Goal: Transaction & Acquisition: Purchase product/service

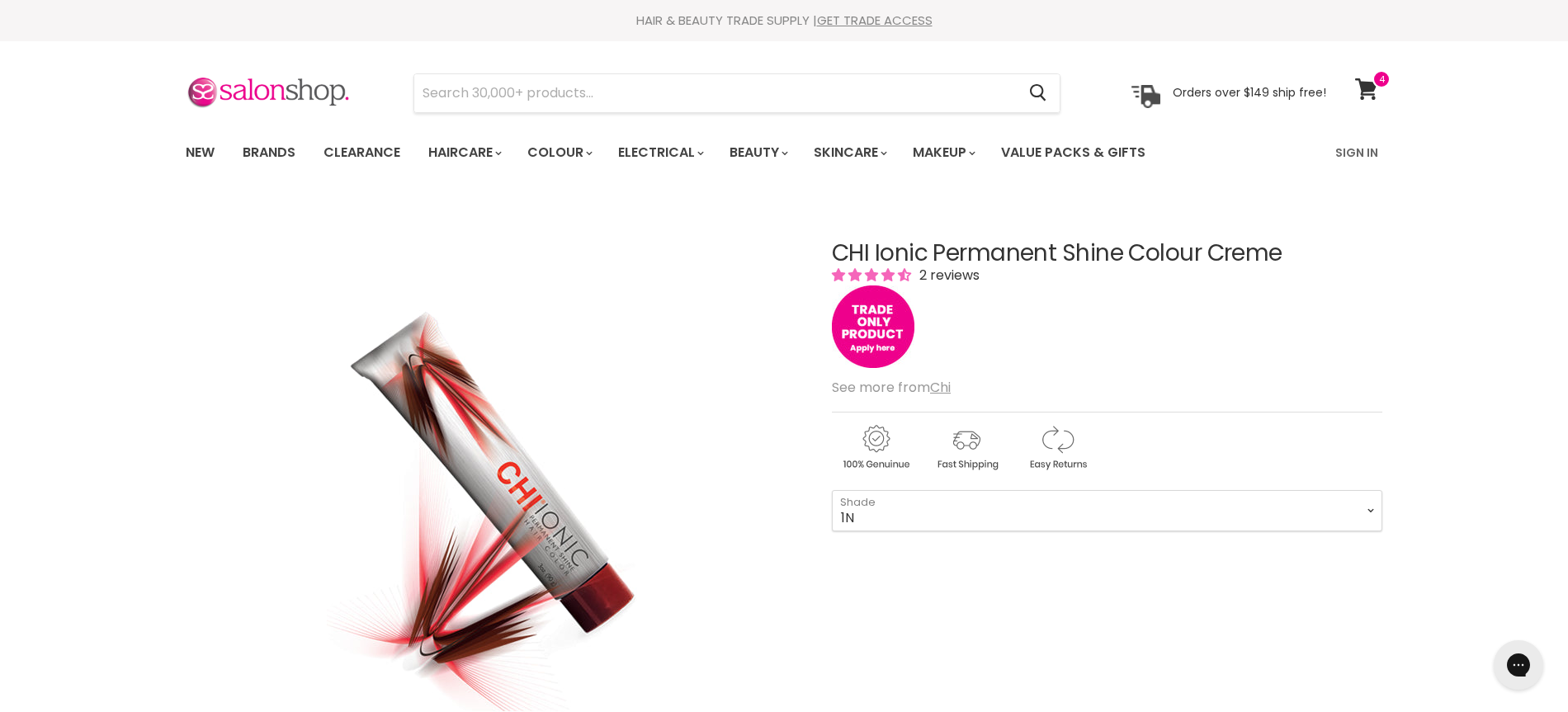
click at [1368, 86] on icon at bounding box center [1366, 89] width 23 height 22
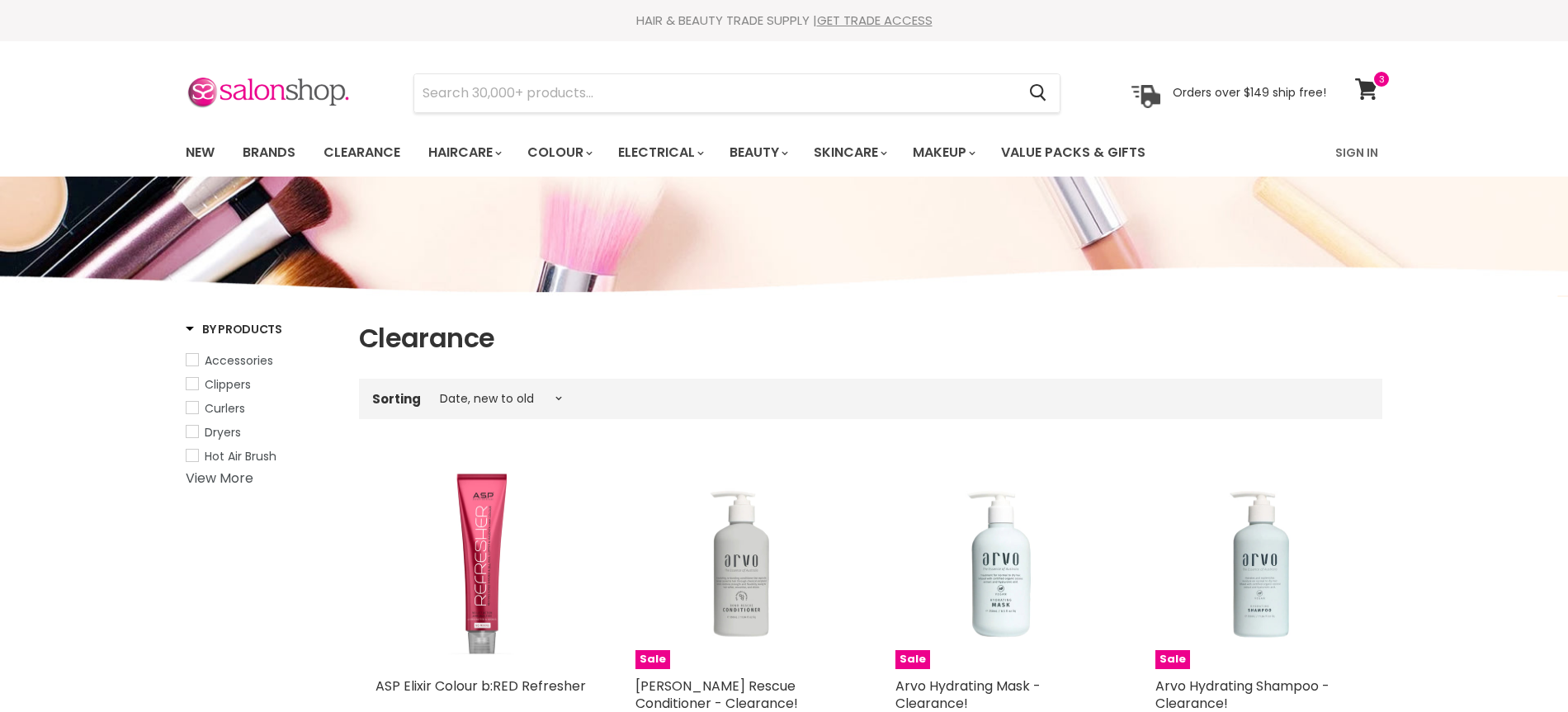
select select "created-descending"
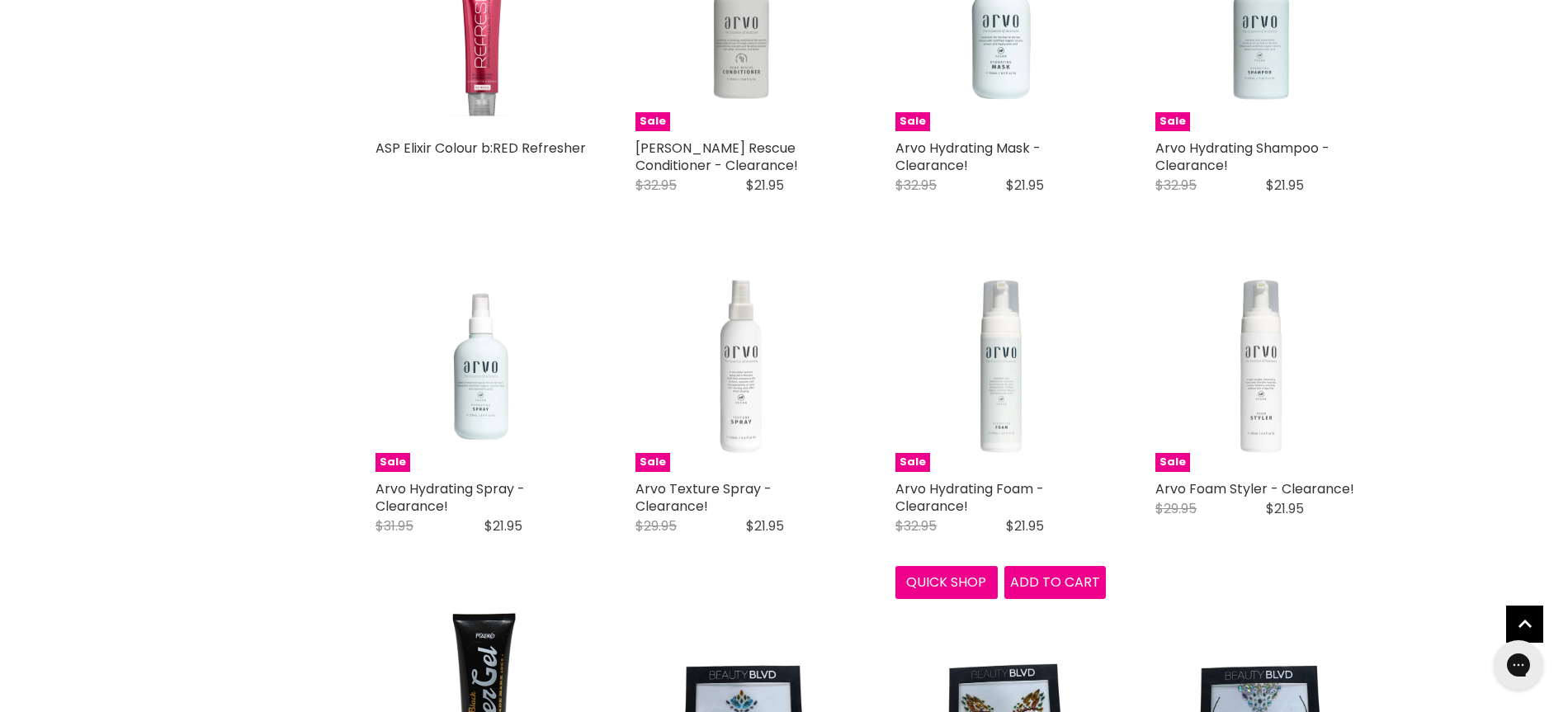
scroll to position [541, 0]
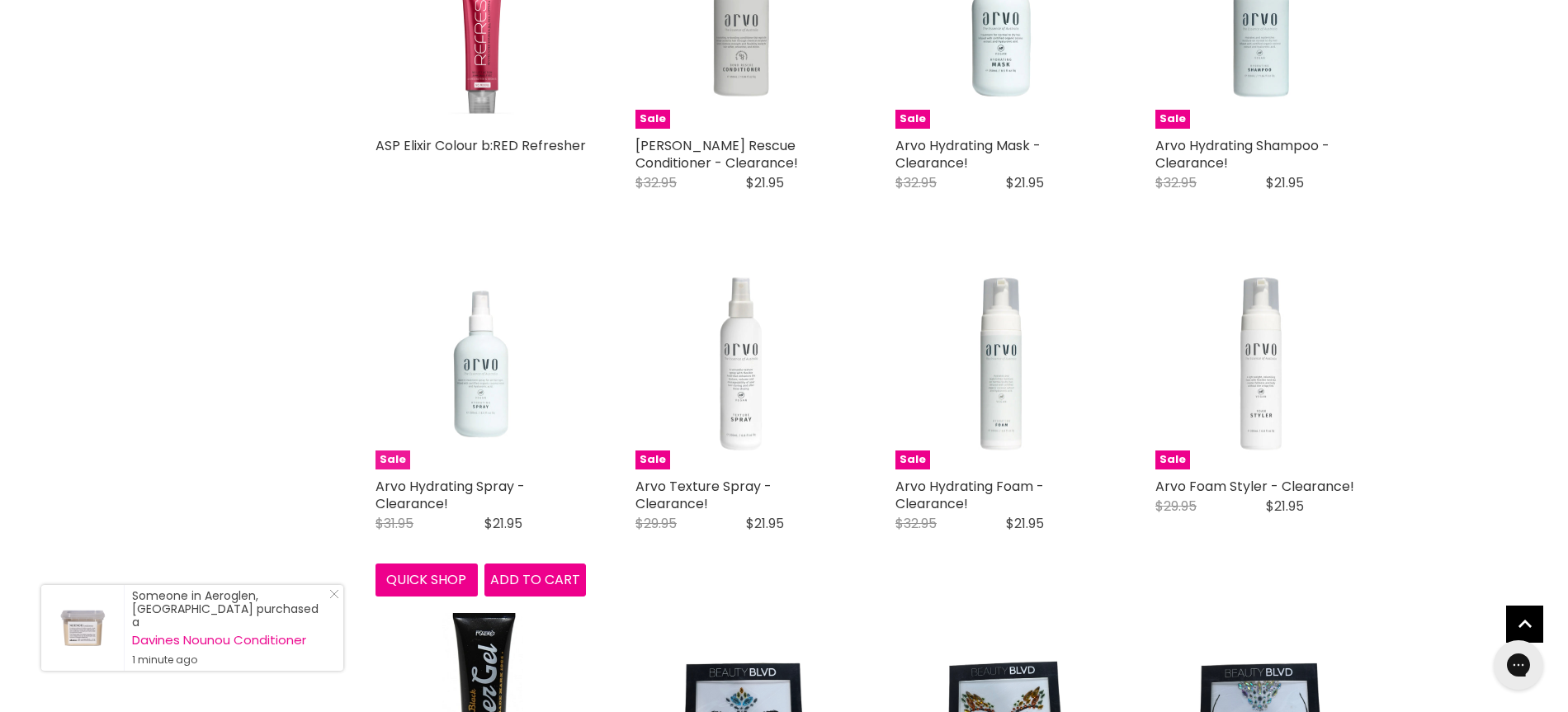
click at [492, 428] on img "Main content" at bounding box center [481, 364] width 210 height 210
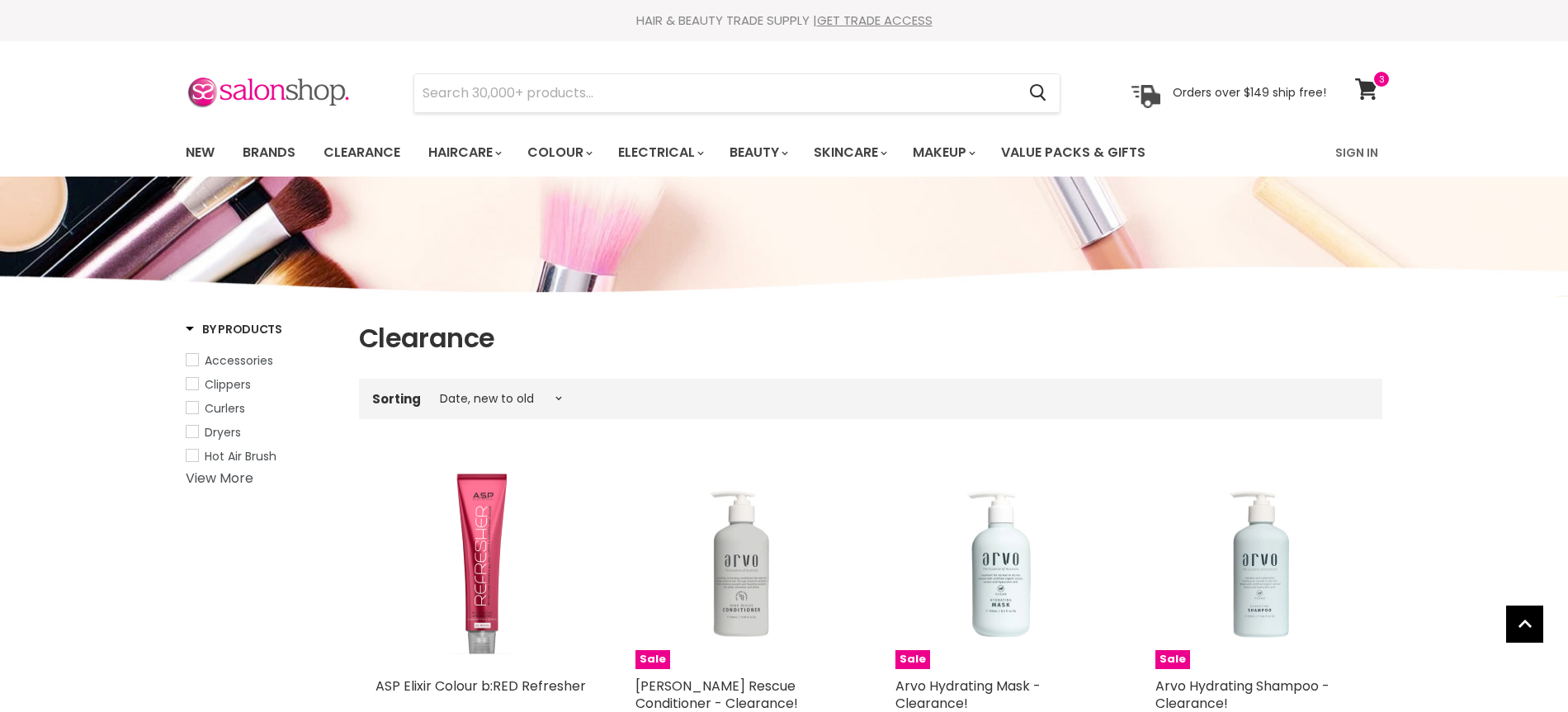
select select "created-descending"
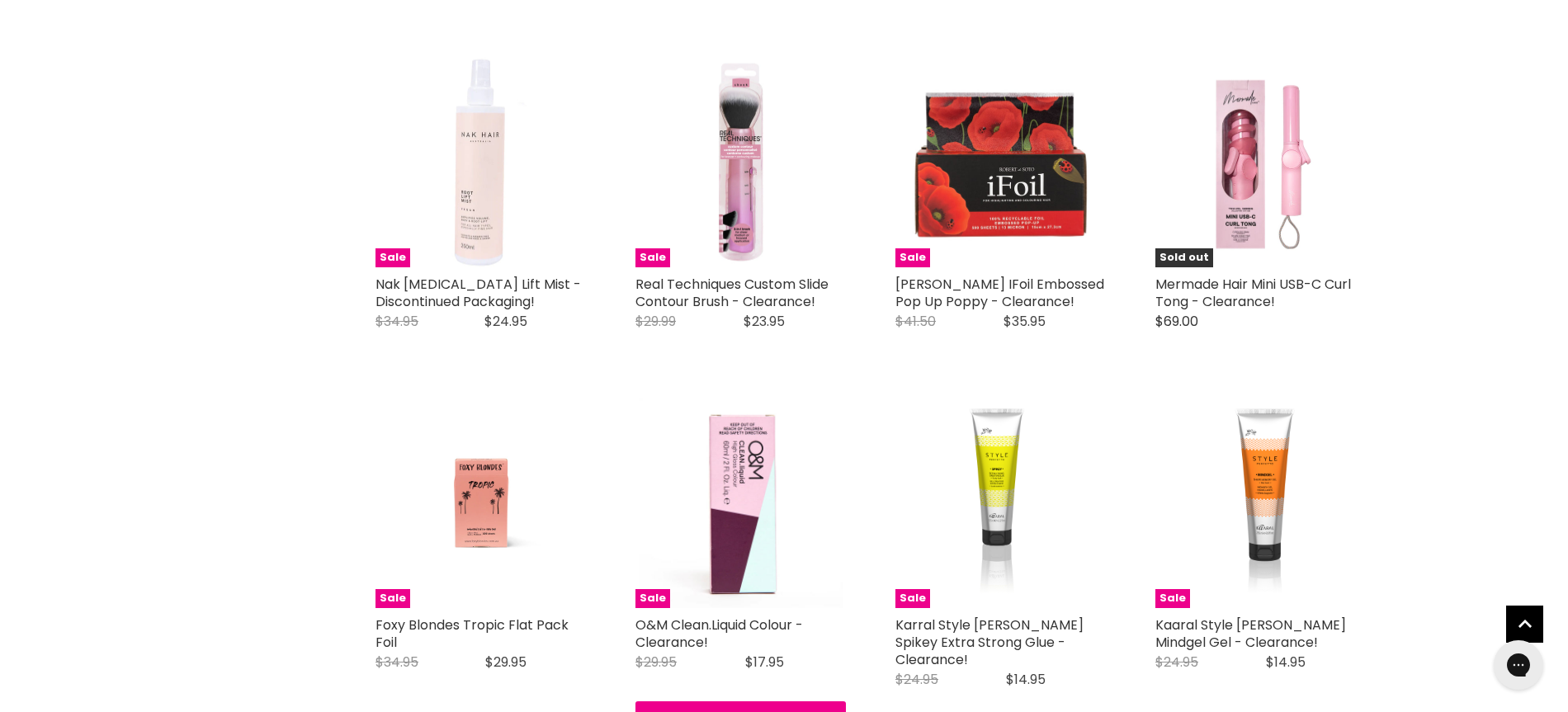
scroll to position [3844, 0]
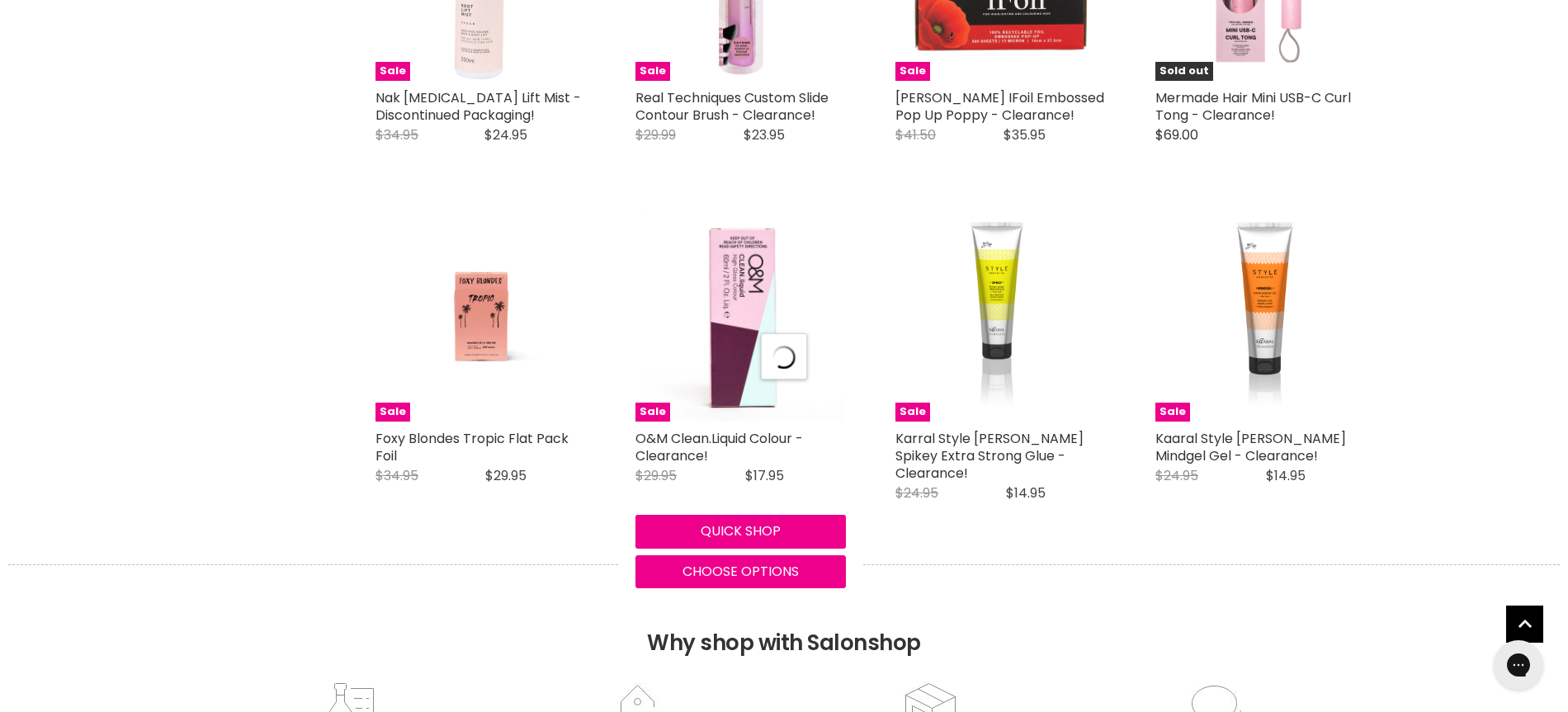
select select "created-descending"
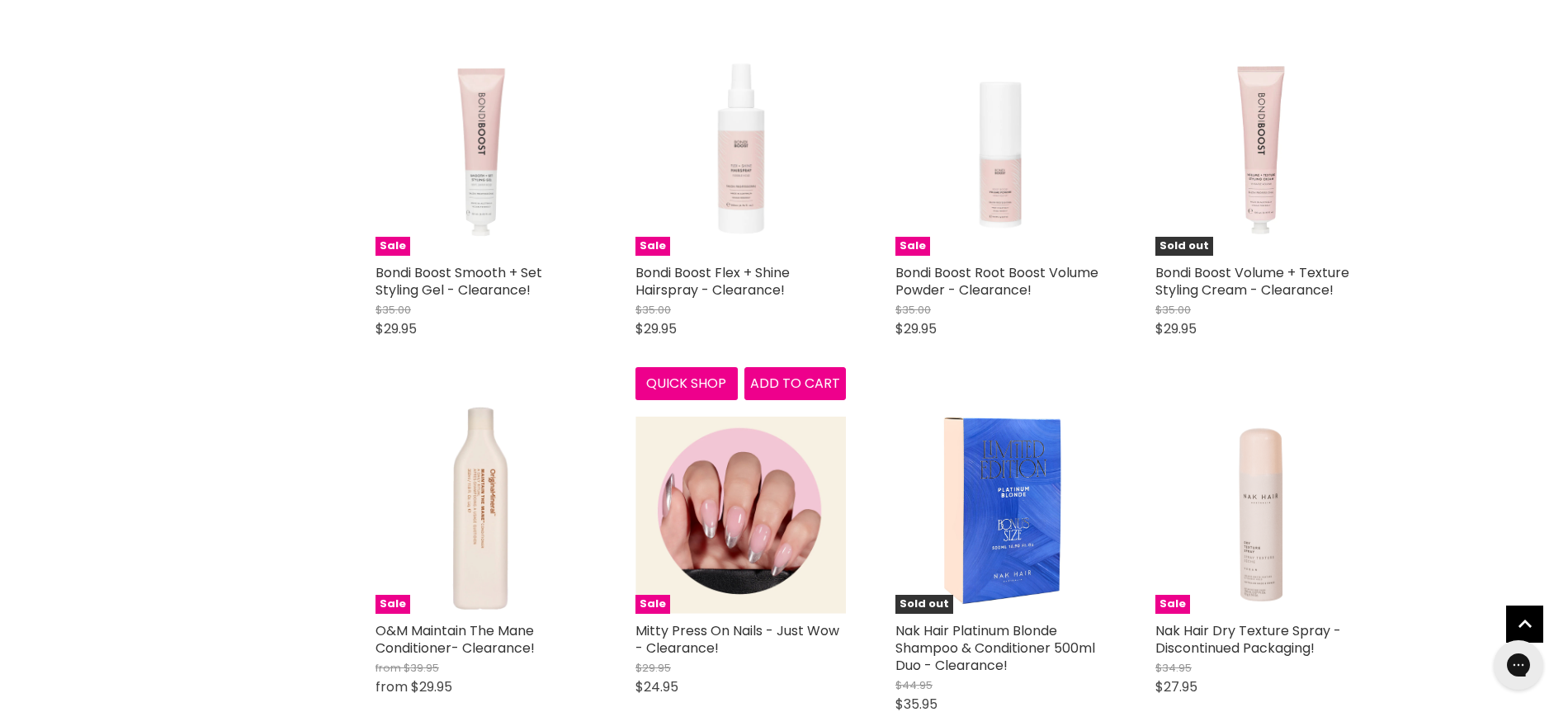
scroll to position [6414, 0]
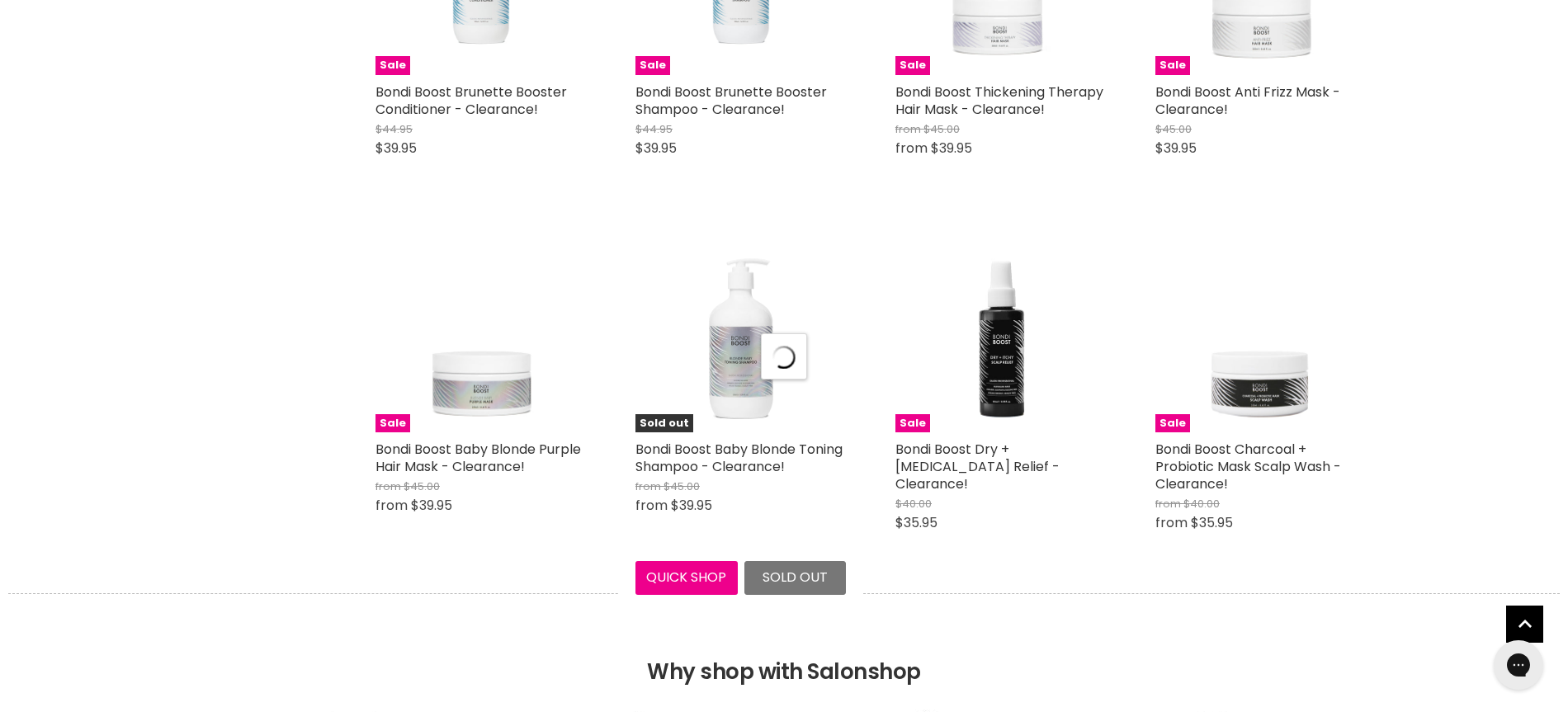
select select "created-descending"
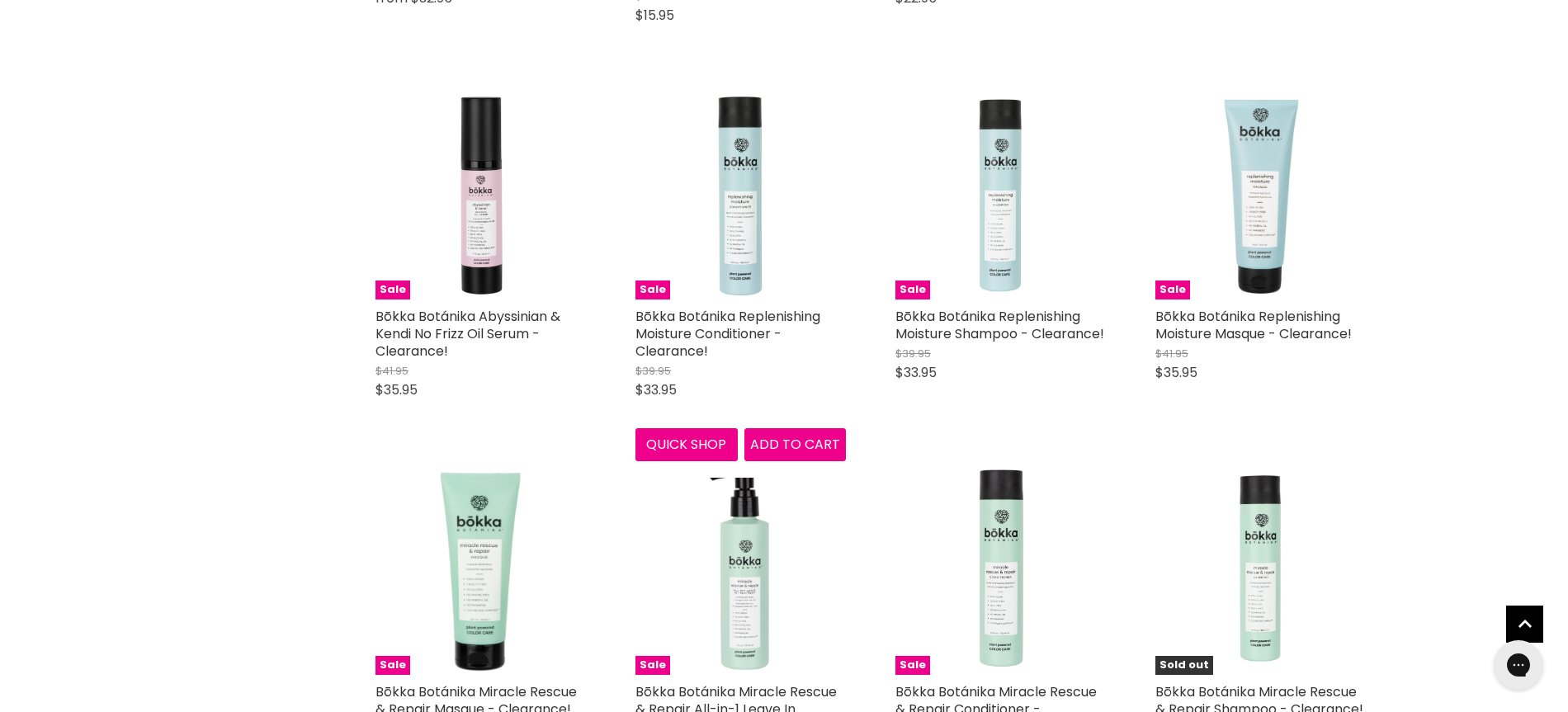
scroll to position [11171, 0]
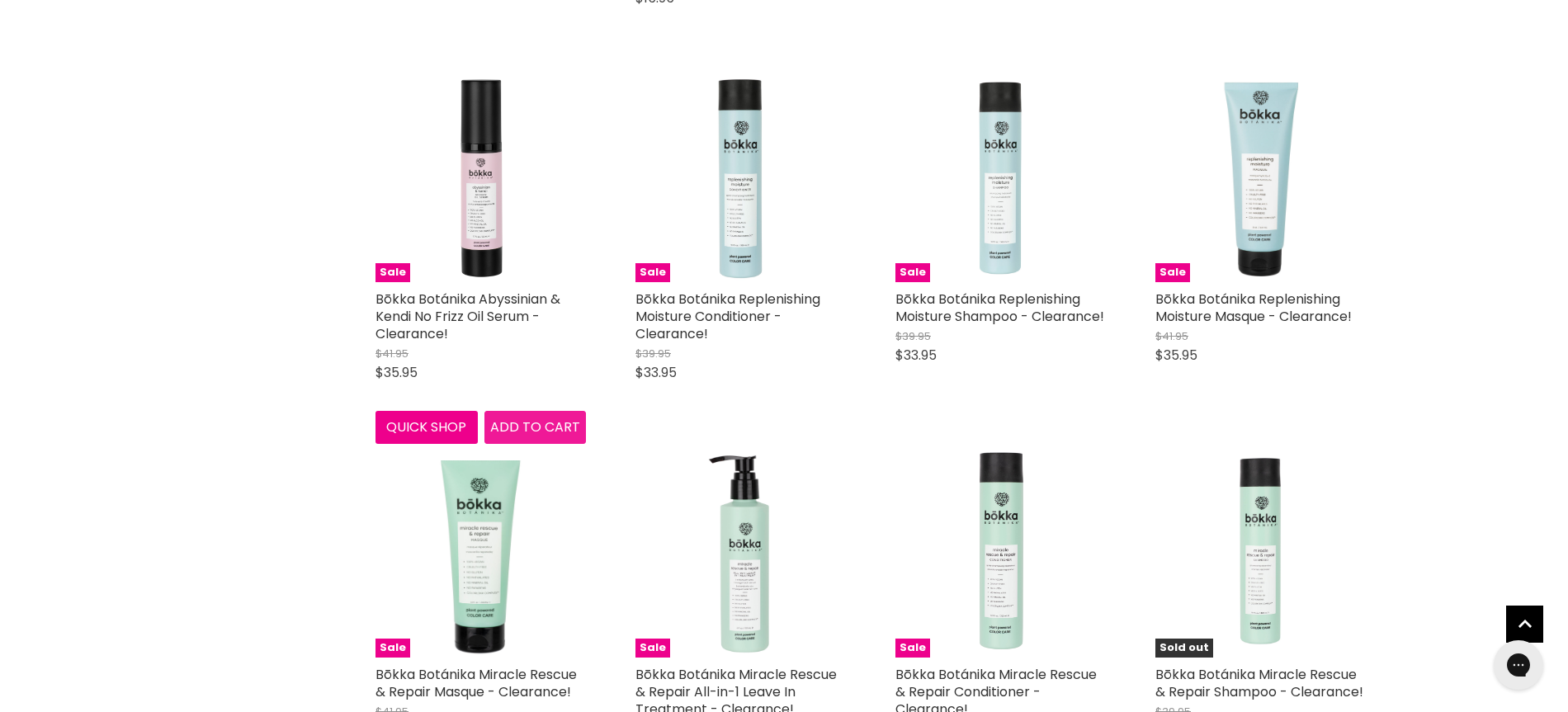
click at [538, 417] on span "Add to cart" at bounding box center [535, 427] width 90 height 19
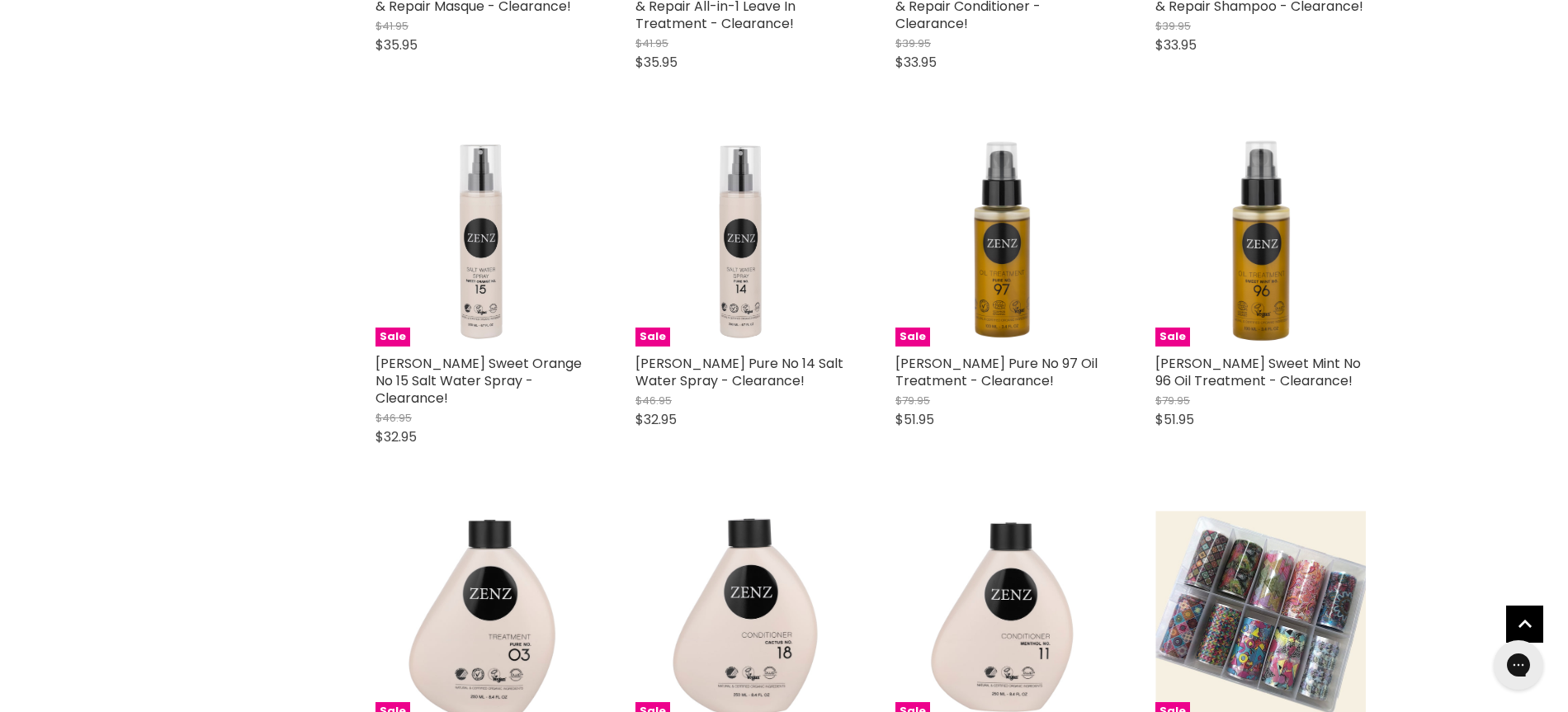
scroll to position [11859, 0]
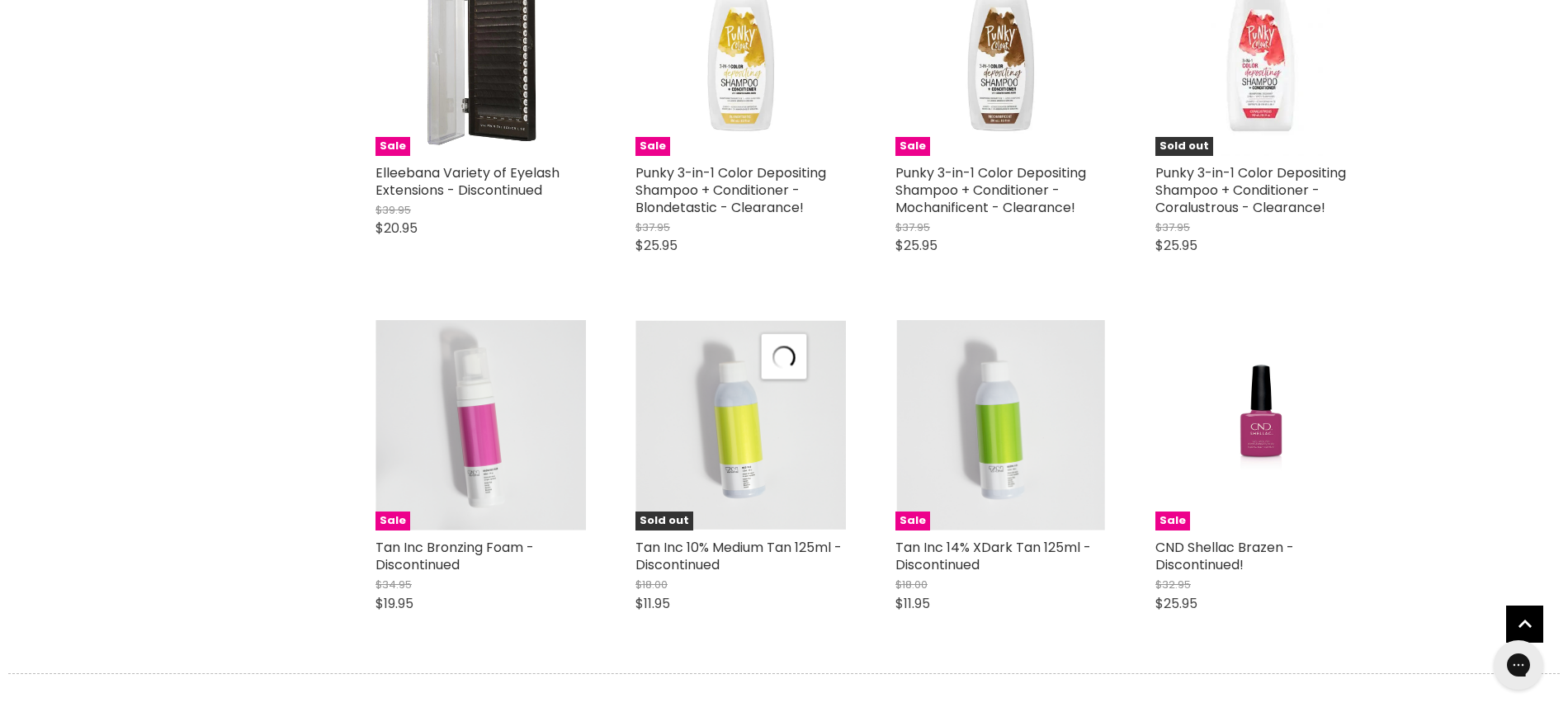
select select "created-descending"
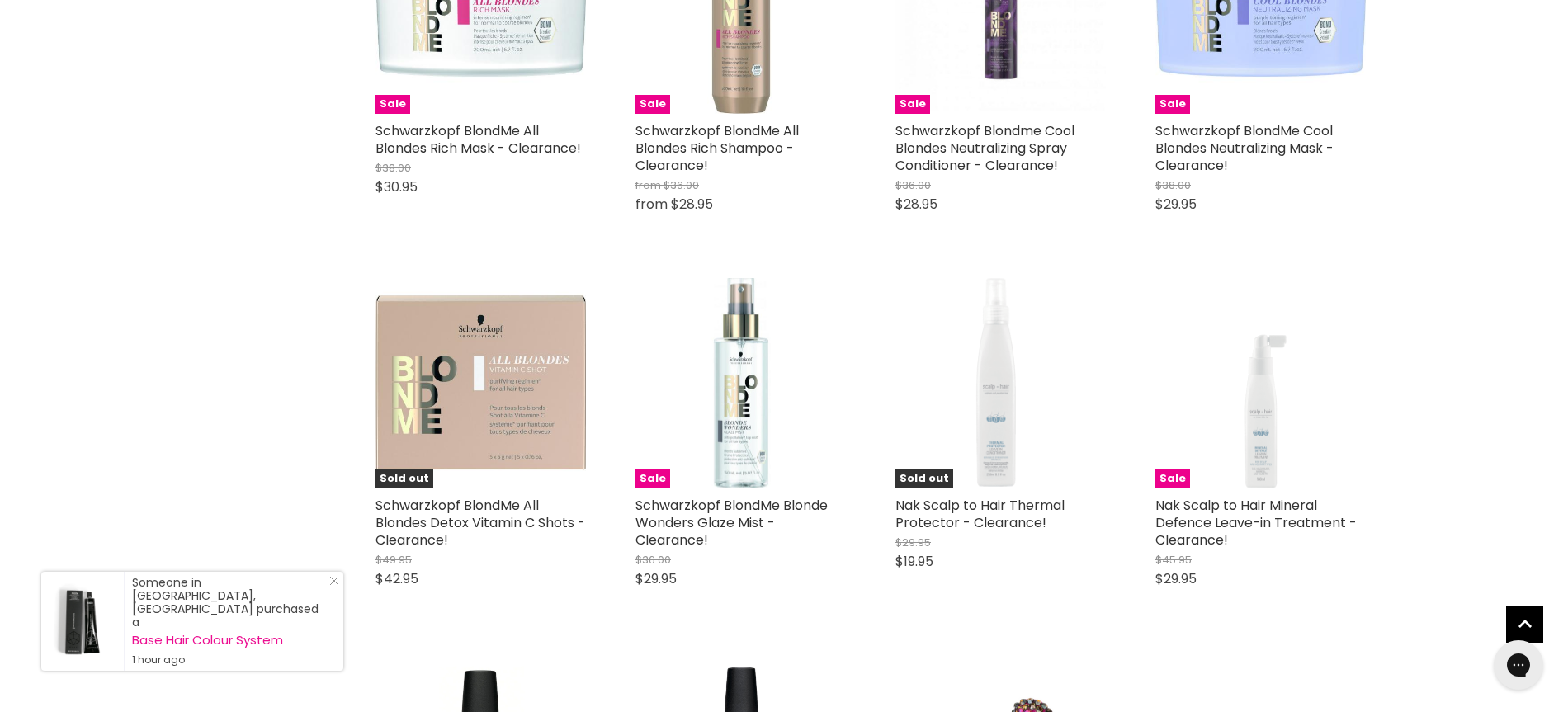
scroll to position [16105, 0]
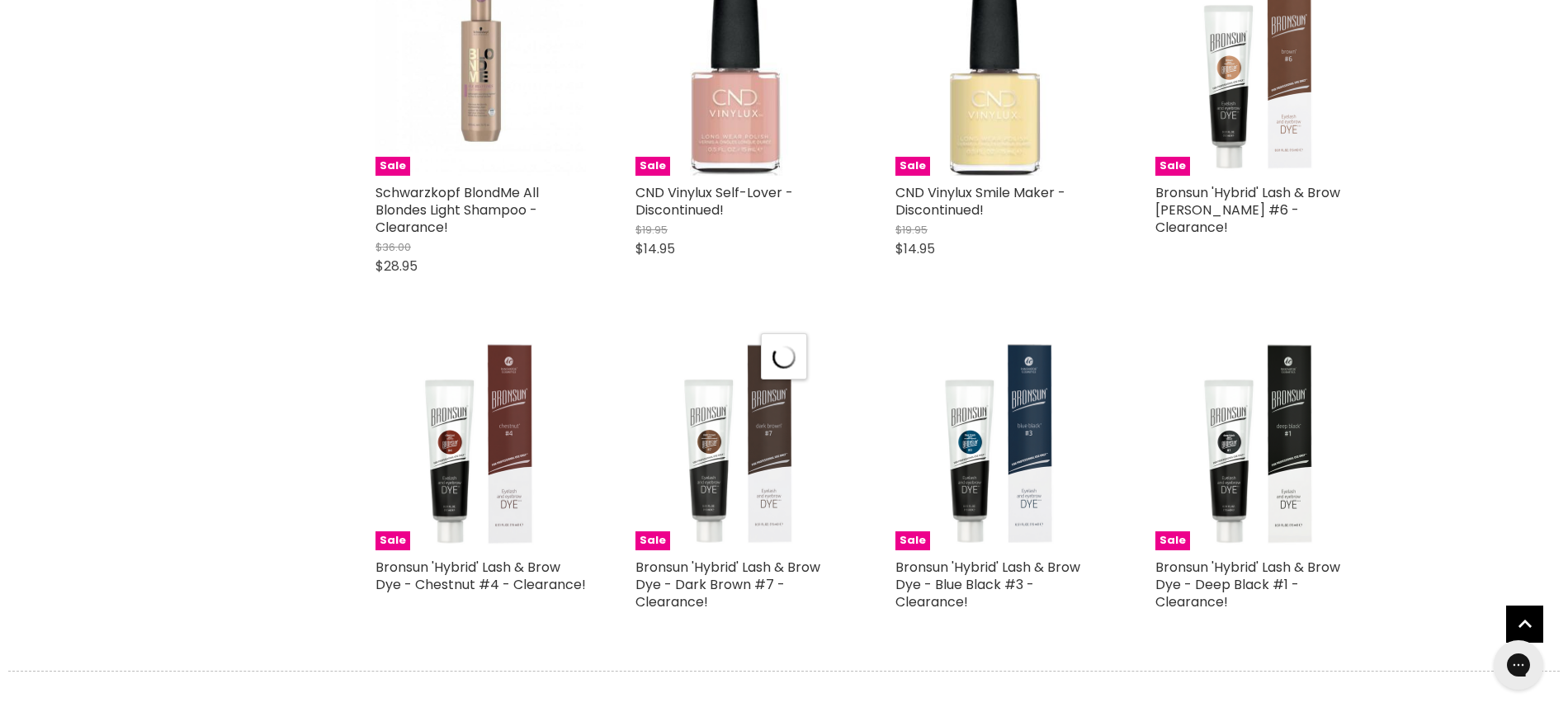
select select "created-descending"
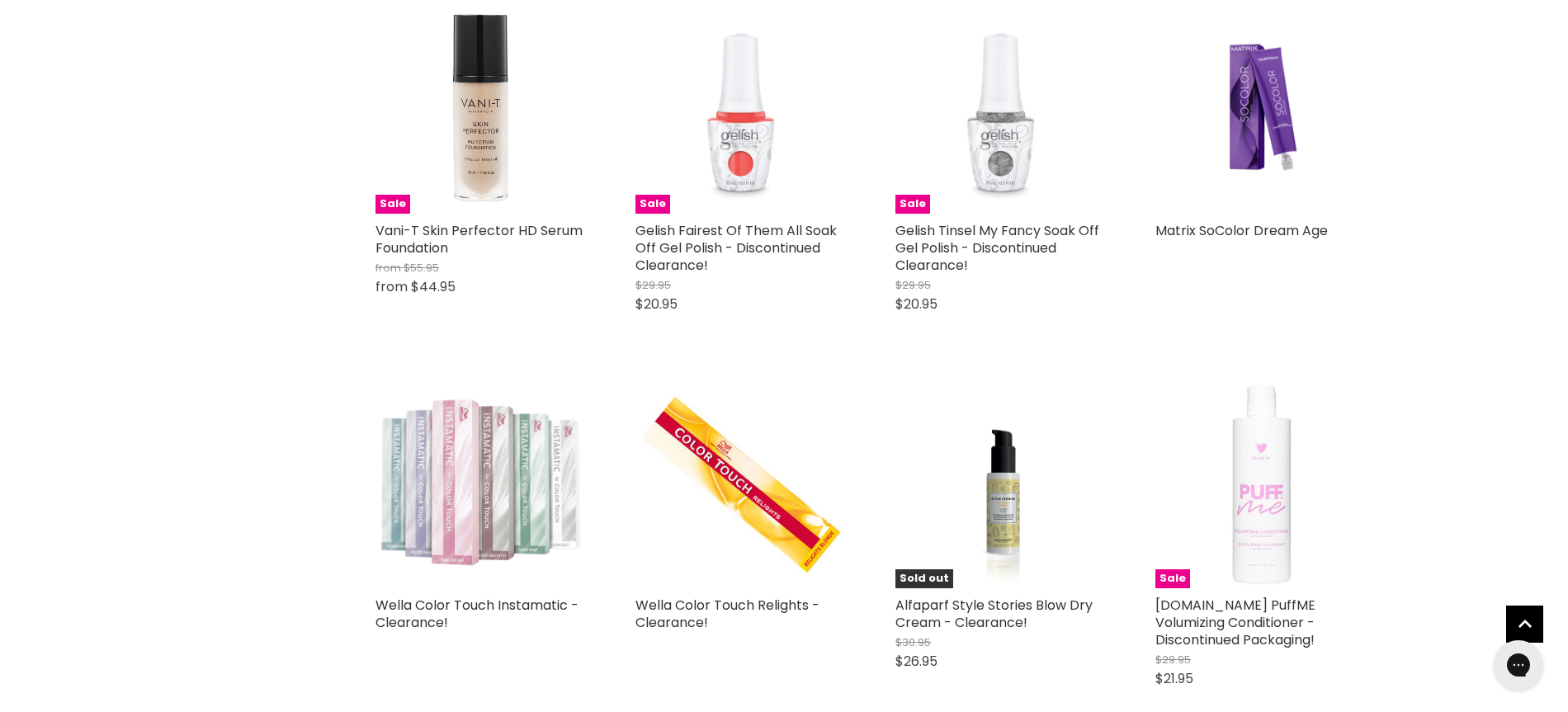
scroll to position [21458, 0]
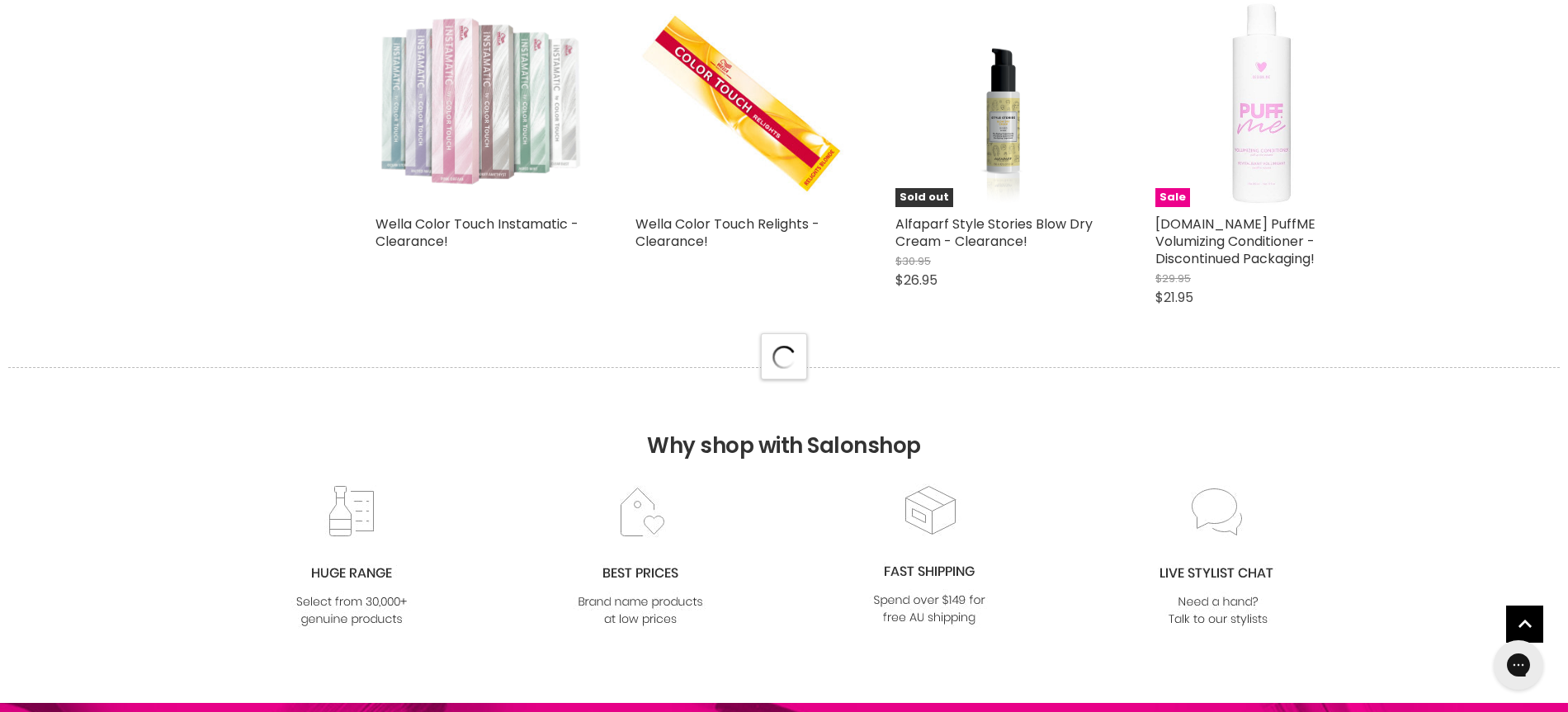
select select "created-descending"
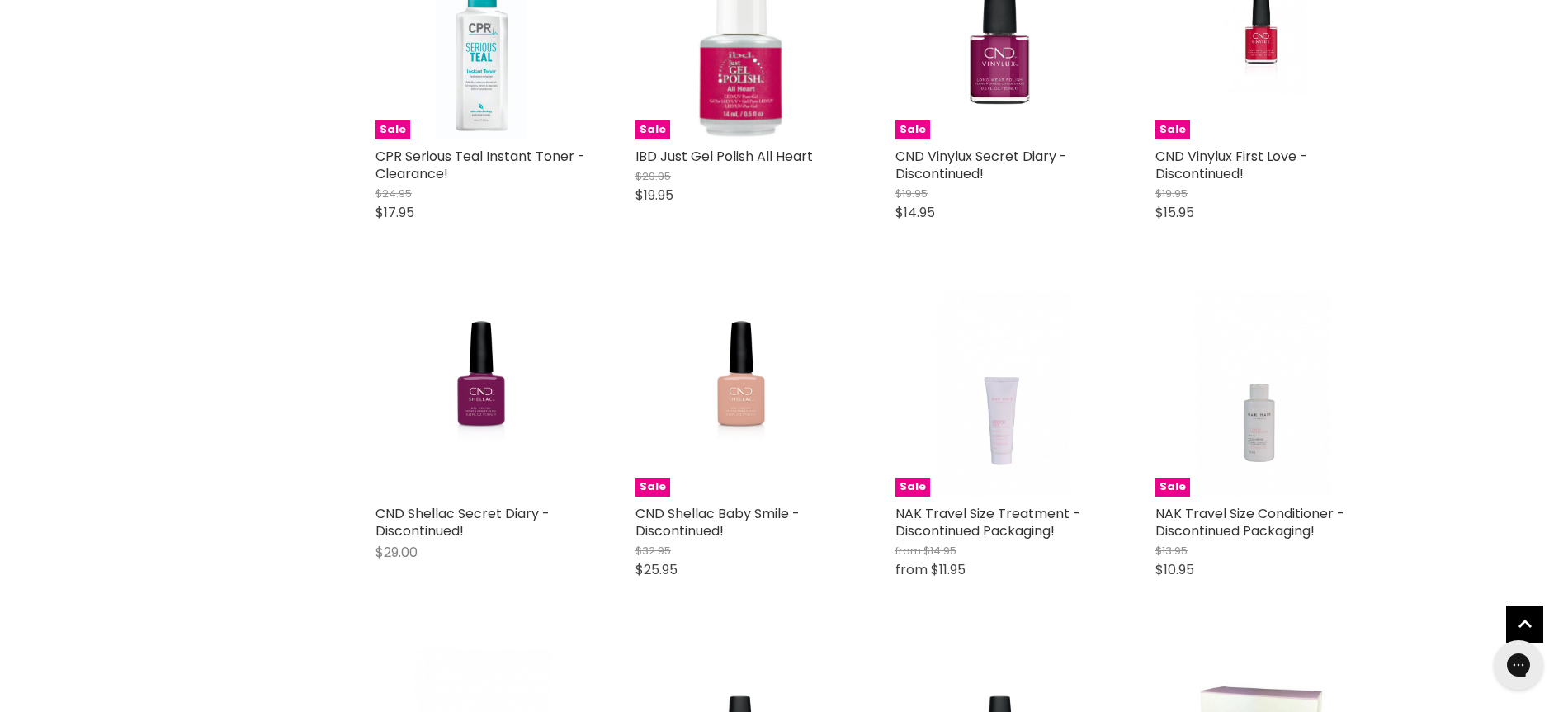
scroll to position [23035, 0]
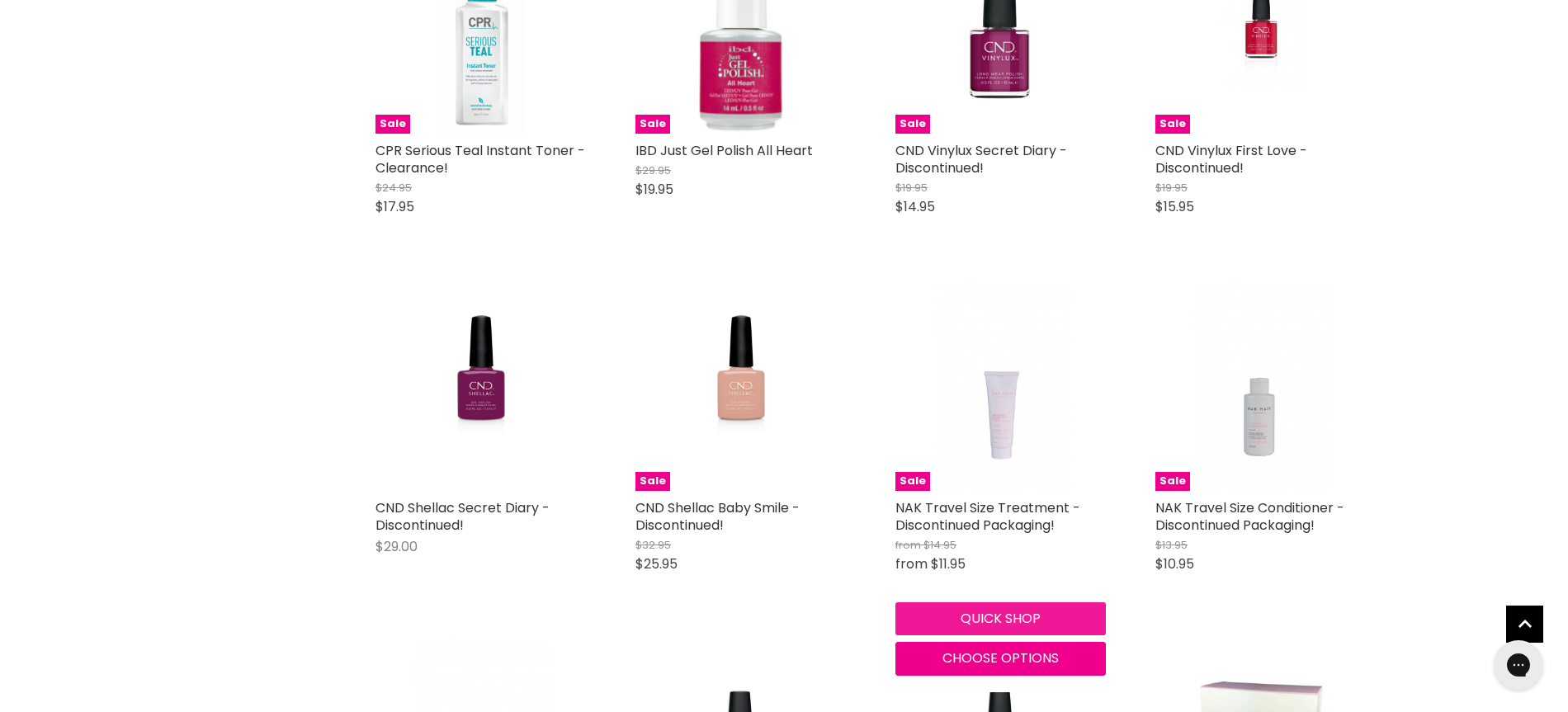
click at [999, 603] on button "Quick shop" at bounding box center [1001, 619] width 210 height 33
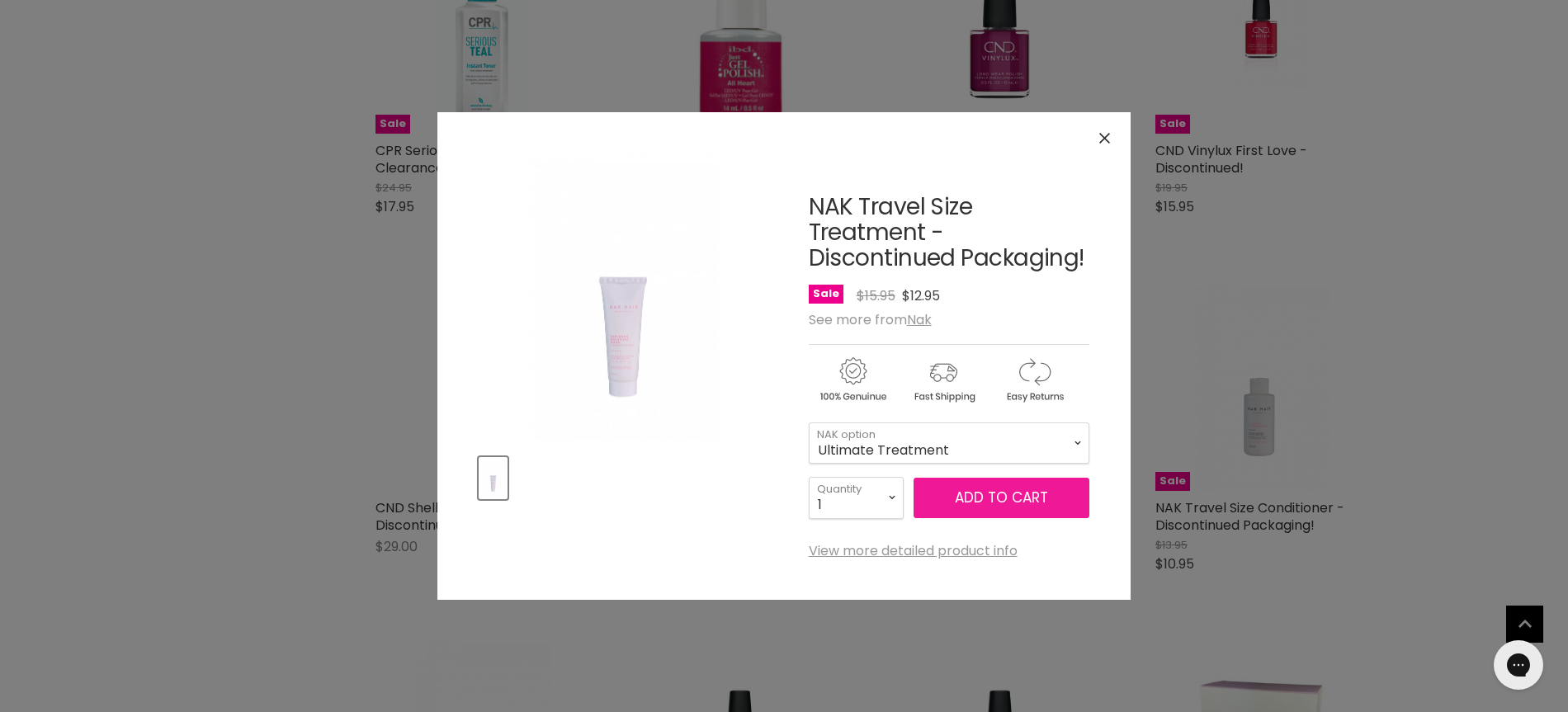
click at [995, 497] on span "Add to cart" at bounding box center [1002, 497] width 94 height 20
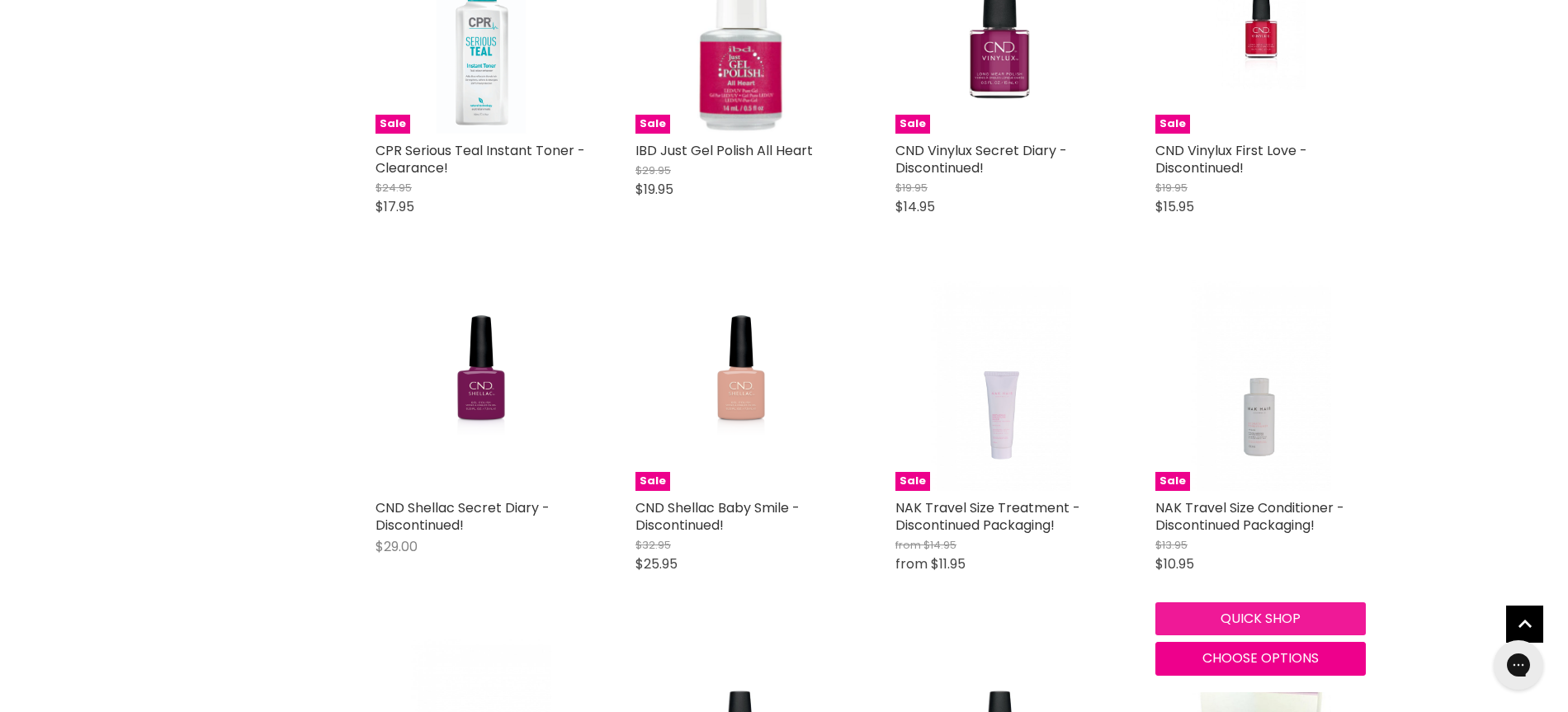
click at [1259, 603] on button "Quick shop" at bounding box center [1261, 619] width 210 height 33
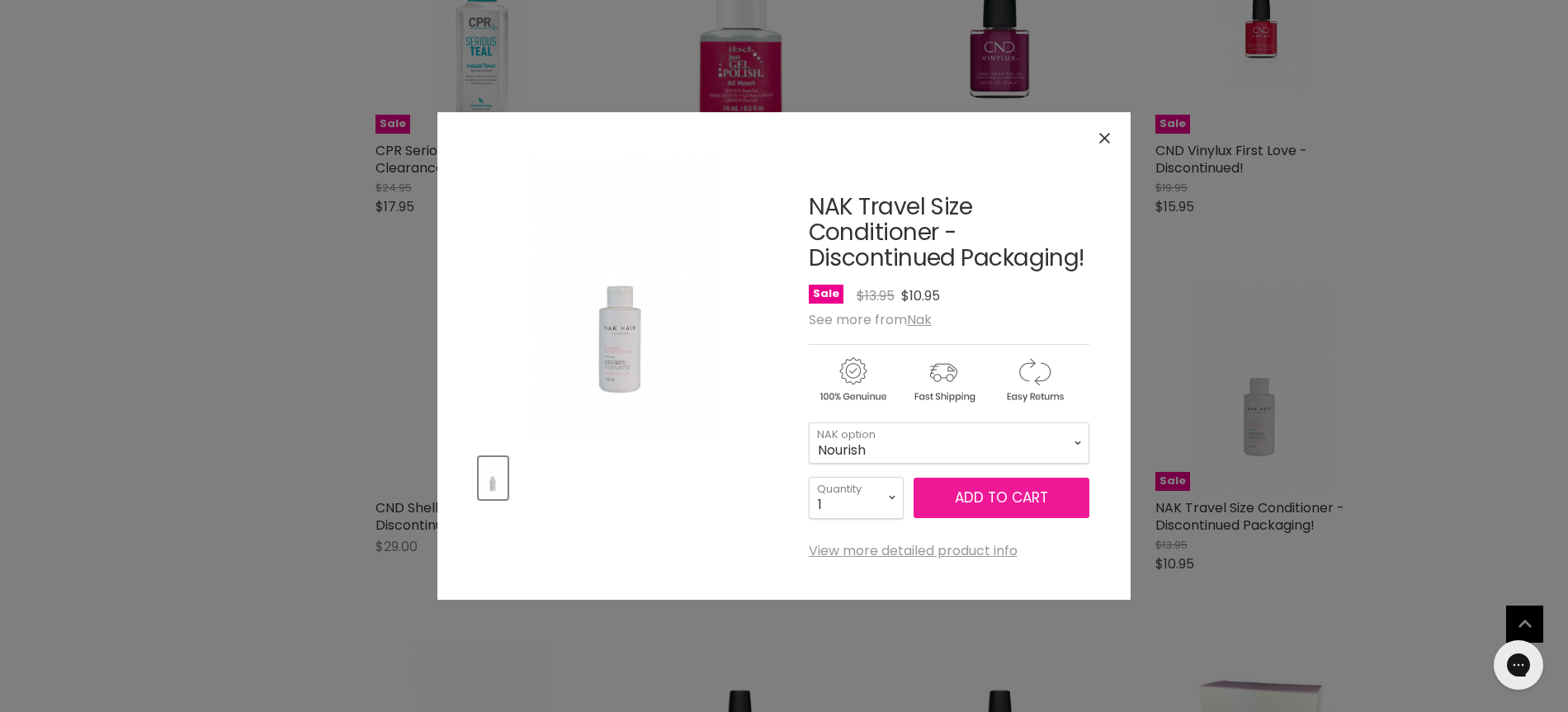
click at [1018, 498] on span "Add to cart" at bounding box center [1002, 497] width 94 height 20
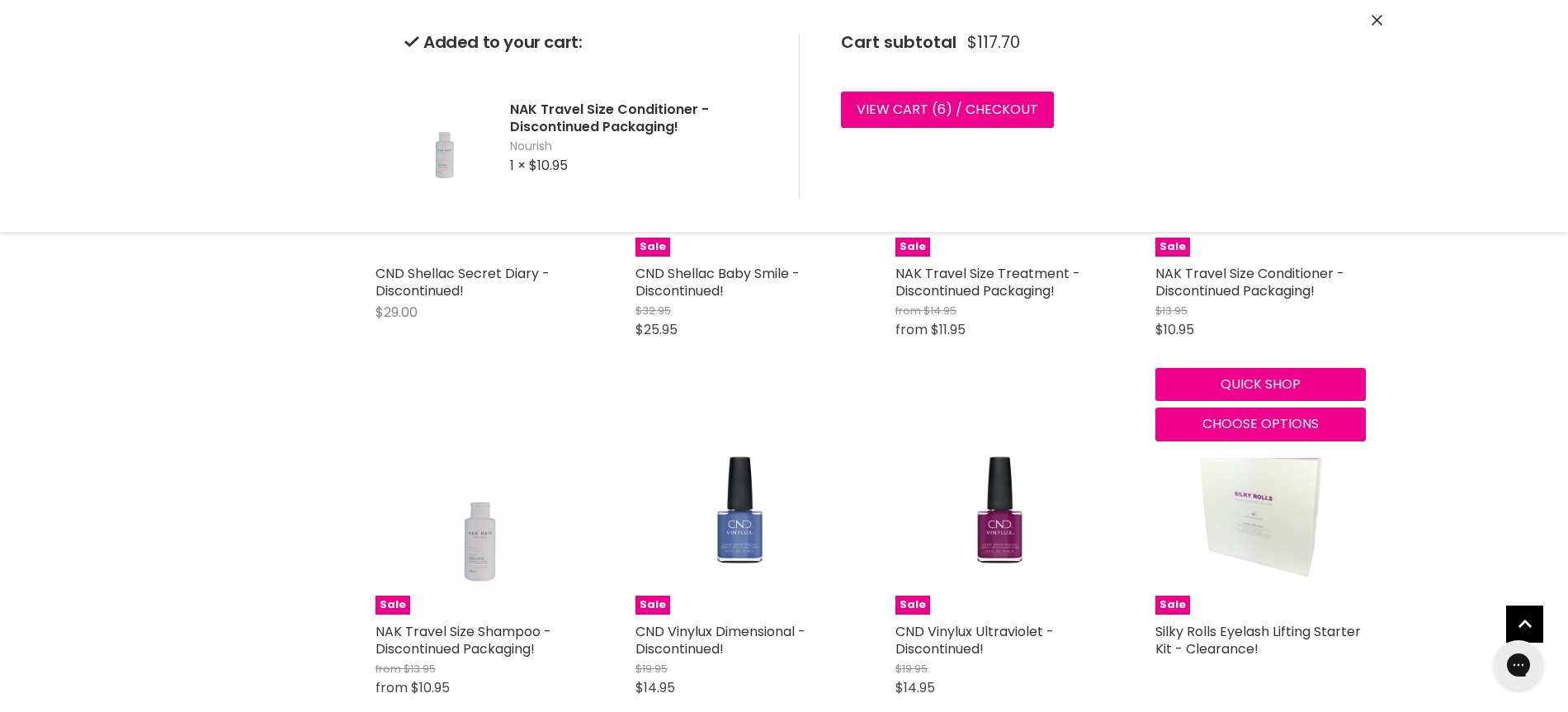
scroll to position [23274, 0]
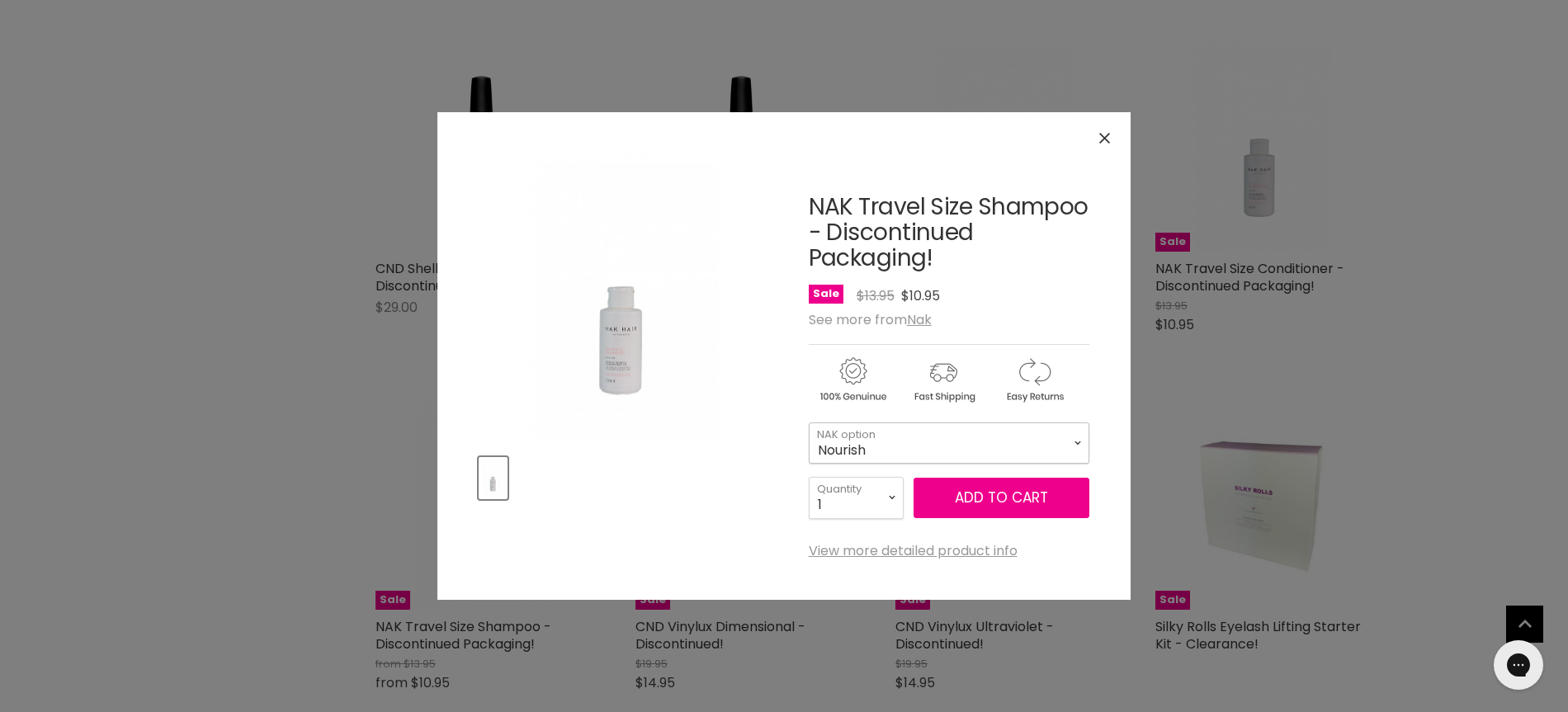
click at [1077, 442] on select "Nourish Blonde Plus Platinum Blonde Anti-Yellow Volume" at bounding box center [949, 442] width 281 height 41
click at [809, 422] on select "Nourish Blonde Plus Platinum Blonde Anti-Yellow Volume" at bounding box center [949, 442] width 281 height 41
click at [993, 497] on span "Add to cart" at bounding box center [1002, 497] width 94 height 20
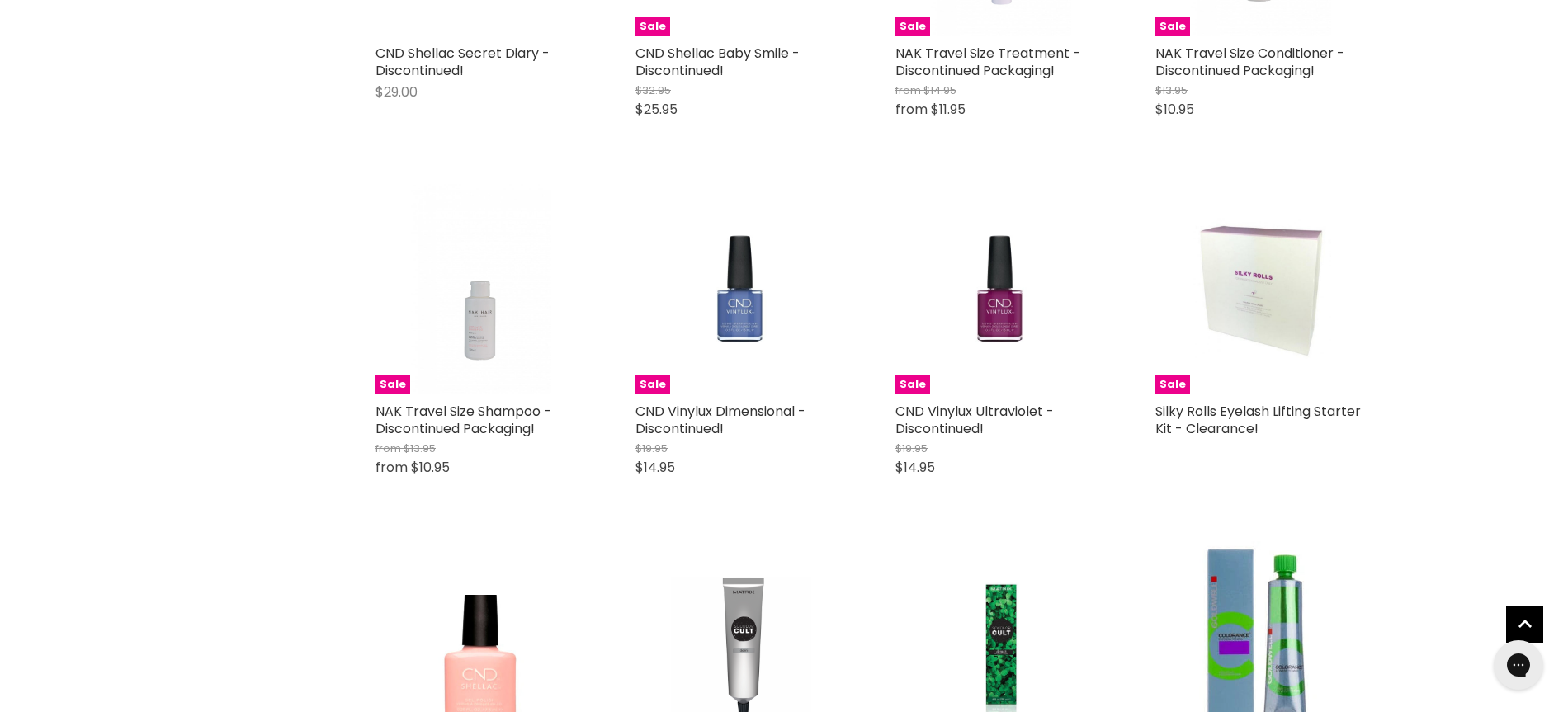
scroll to position [23488, 0]
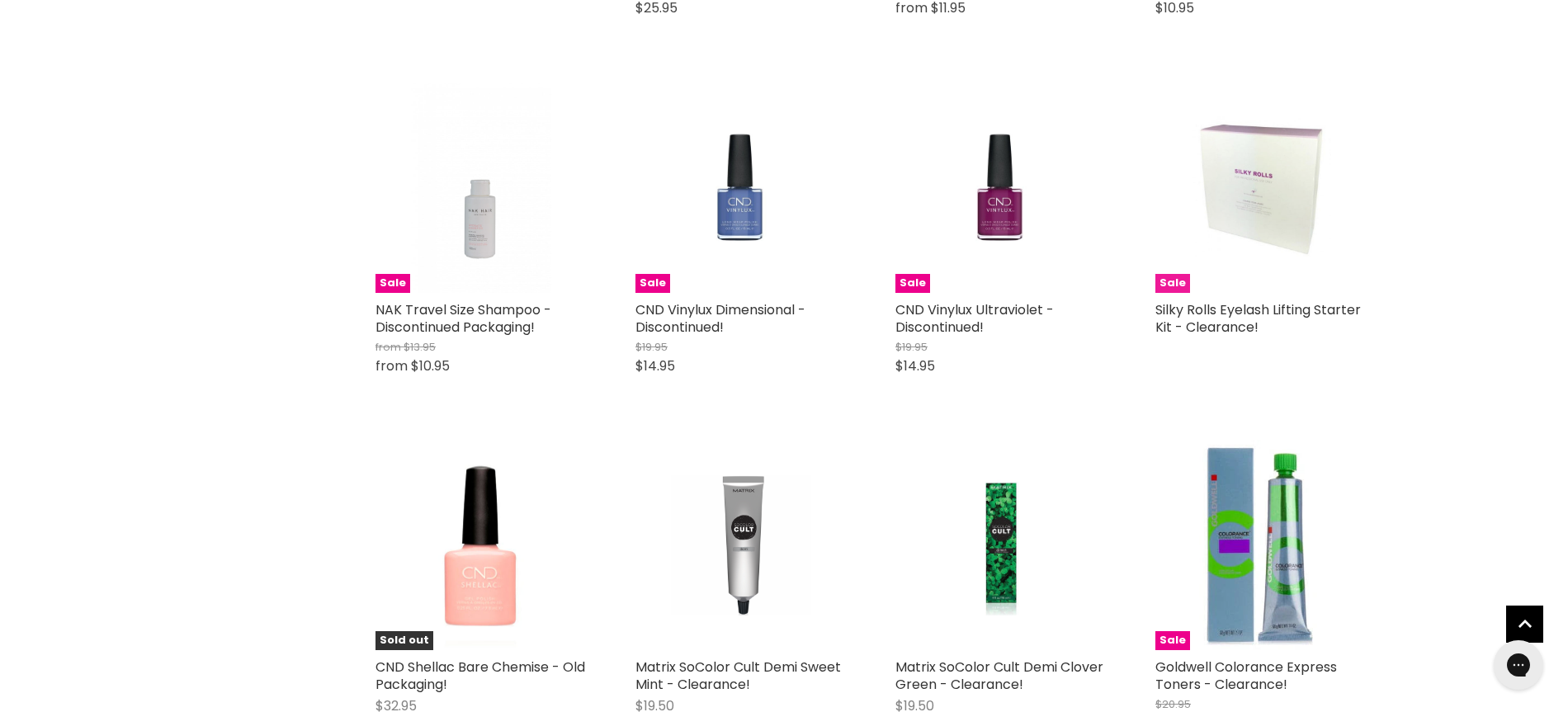
click at [1256, 188] on img "Main content" at bounding box center [1262, 188] width 140 height 210
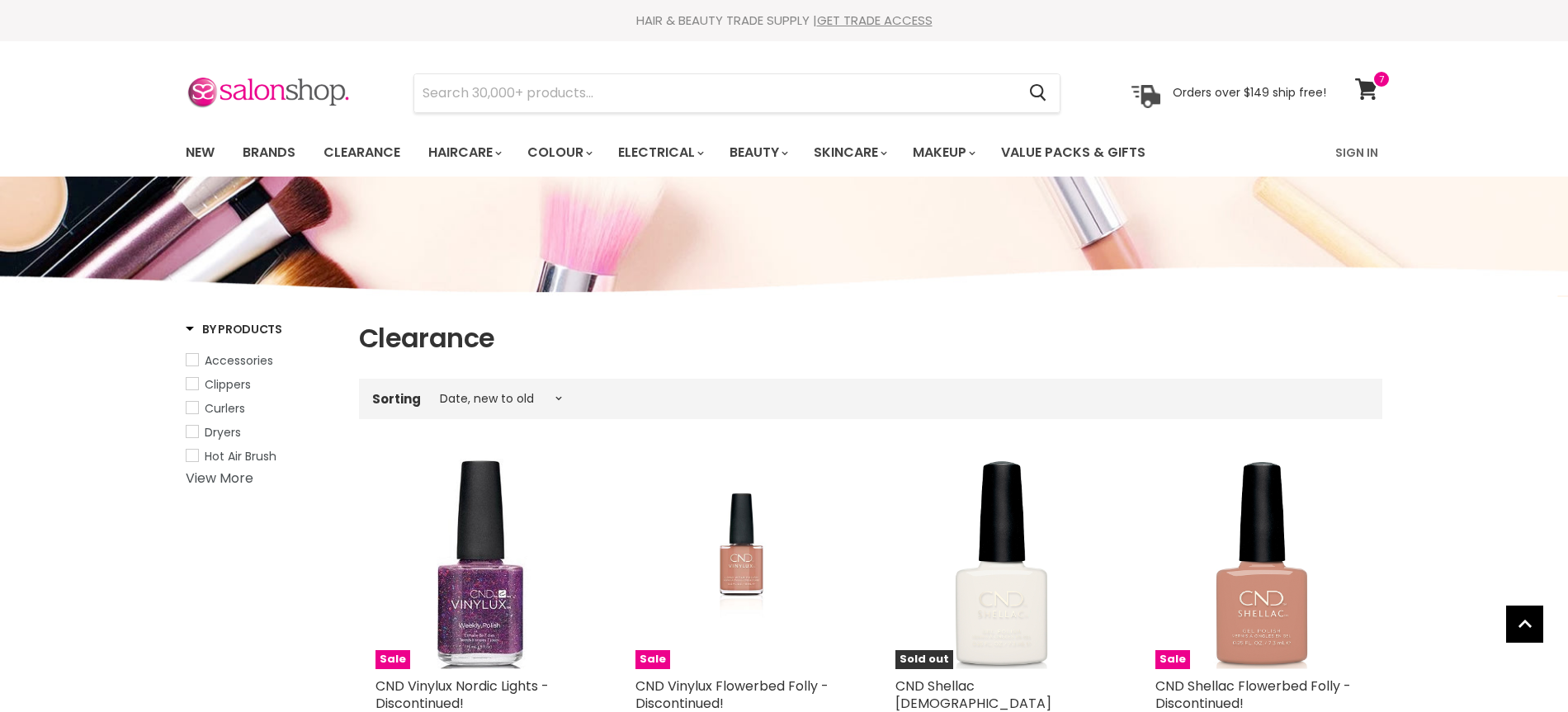
select select "created-descending"
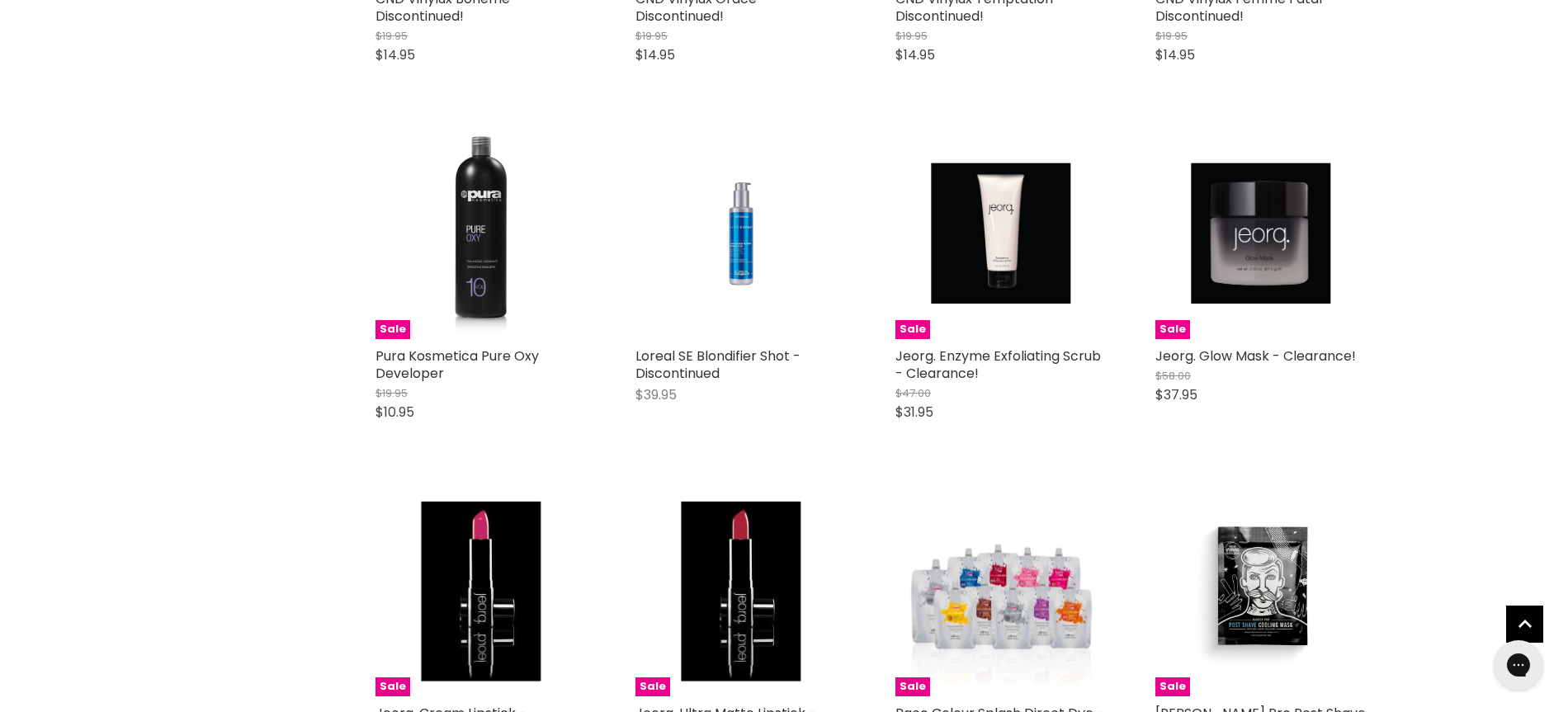
scroll to position [3585, 0]
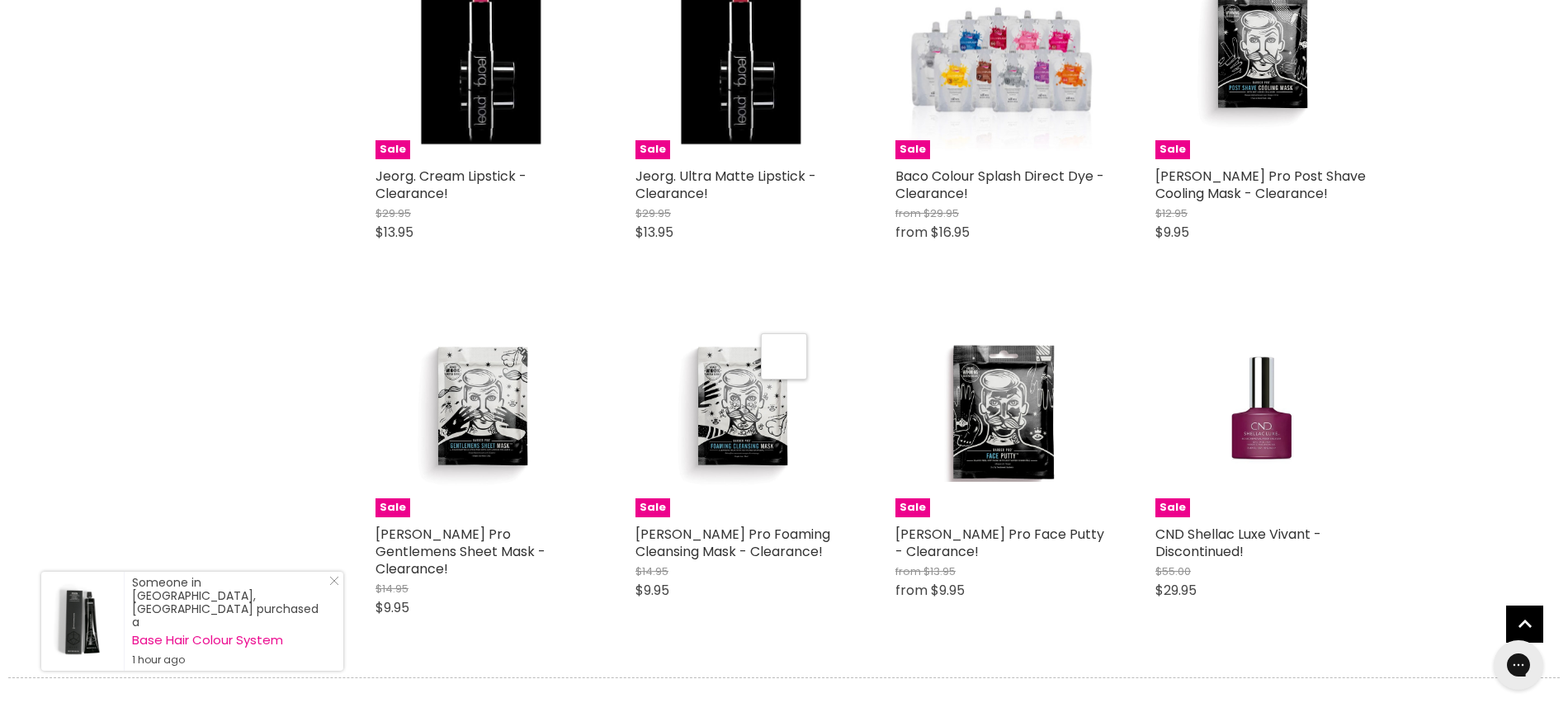
select select "created-descending"
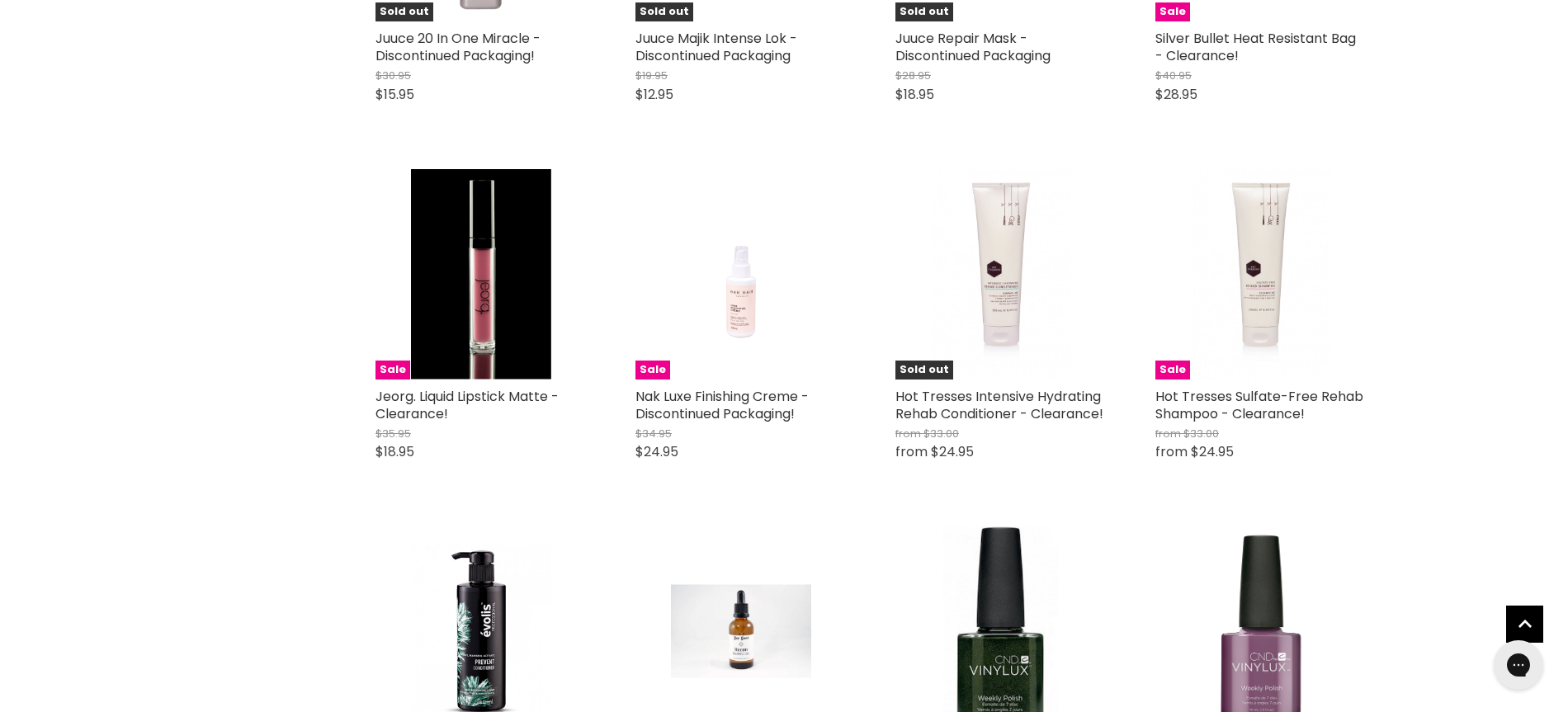
scroll to position [7549, 0]
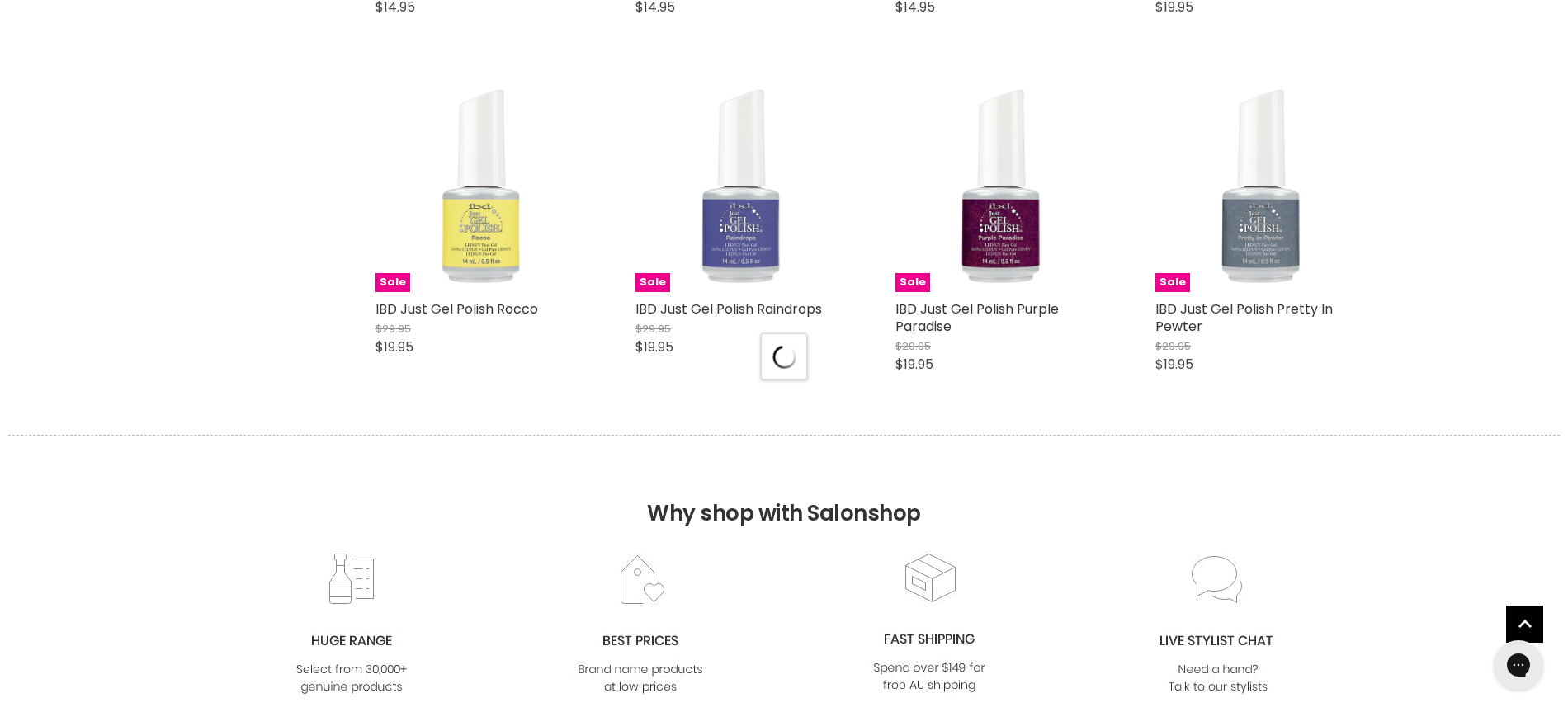
select select "created-descending"
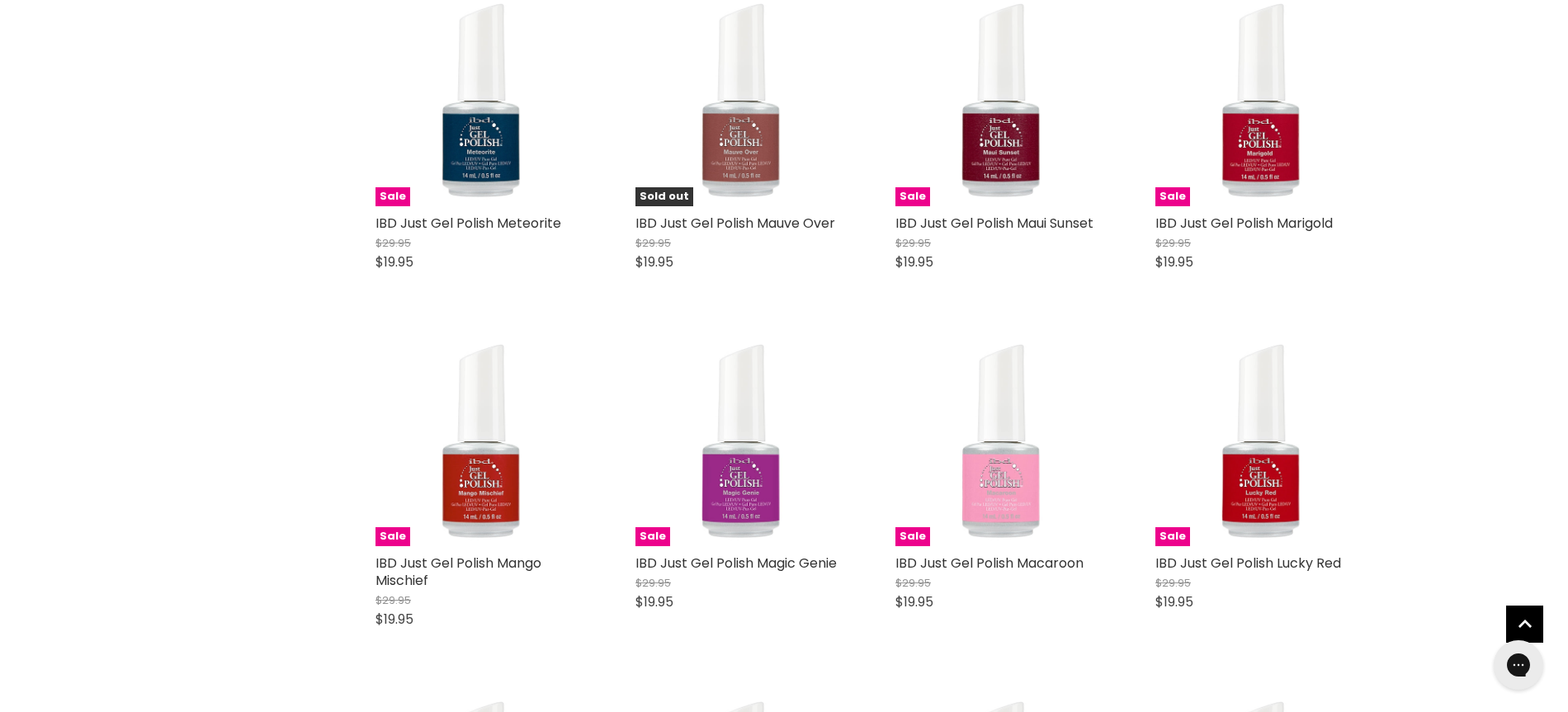
scroll to position [10224, 0]
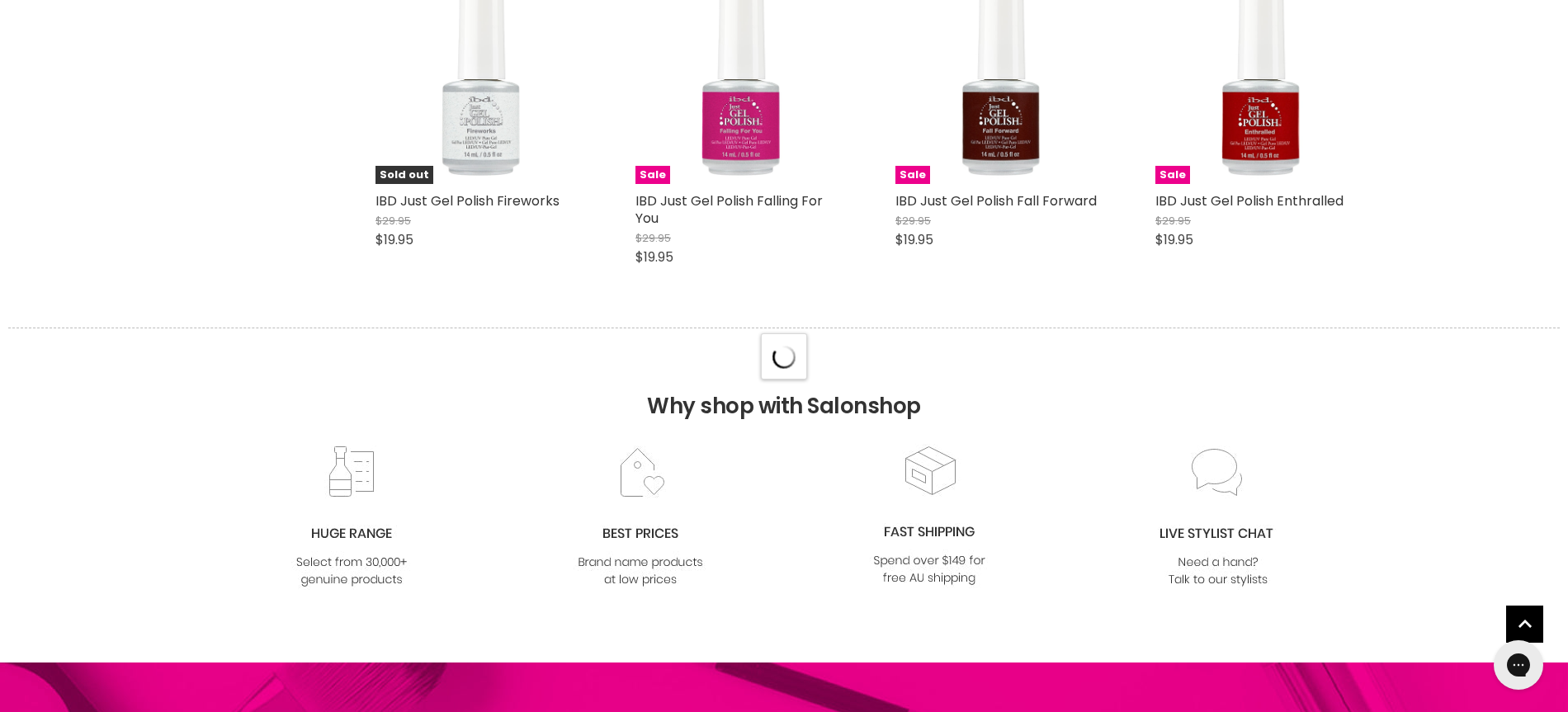
select select "created-descending"
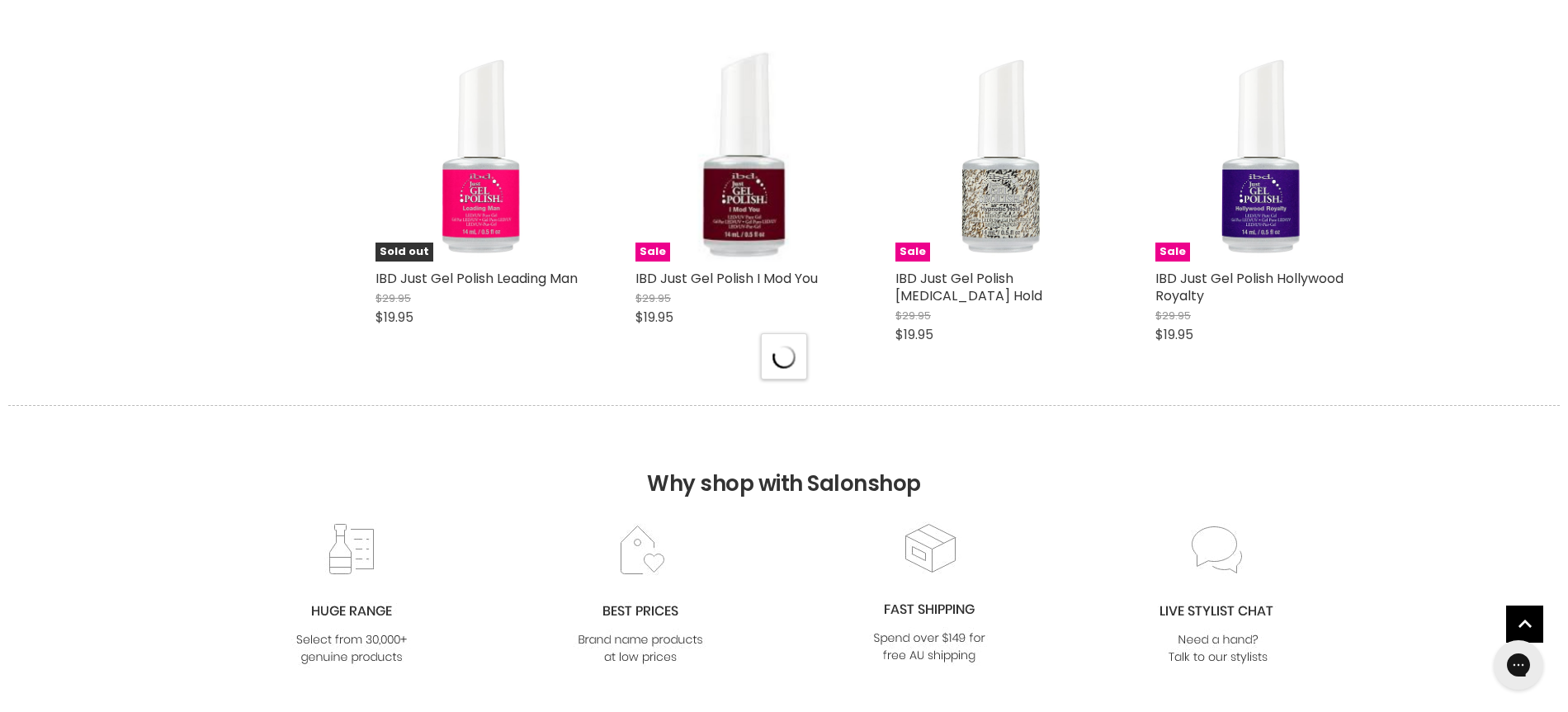
select select "created-descending"
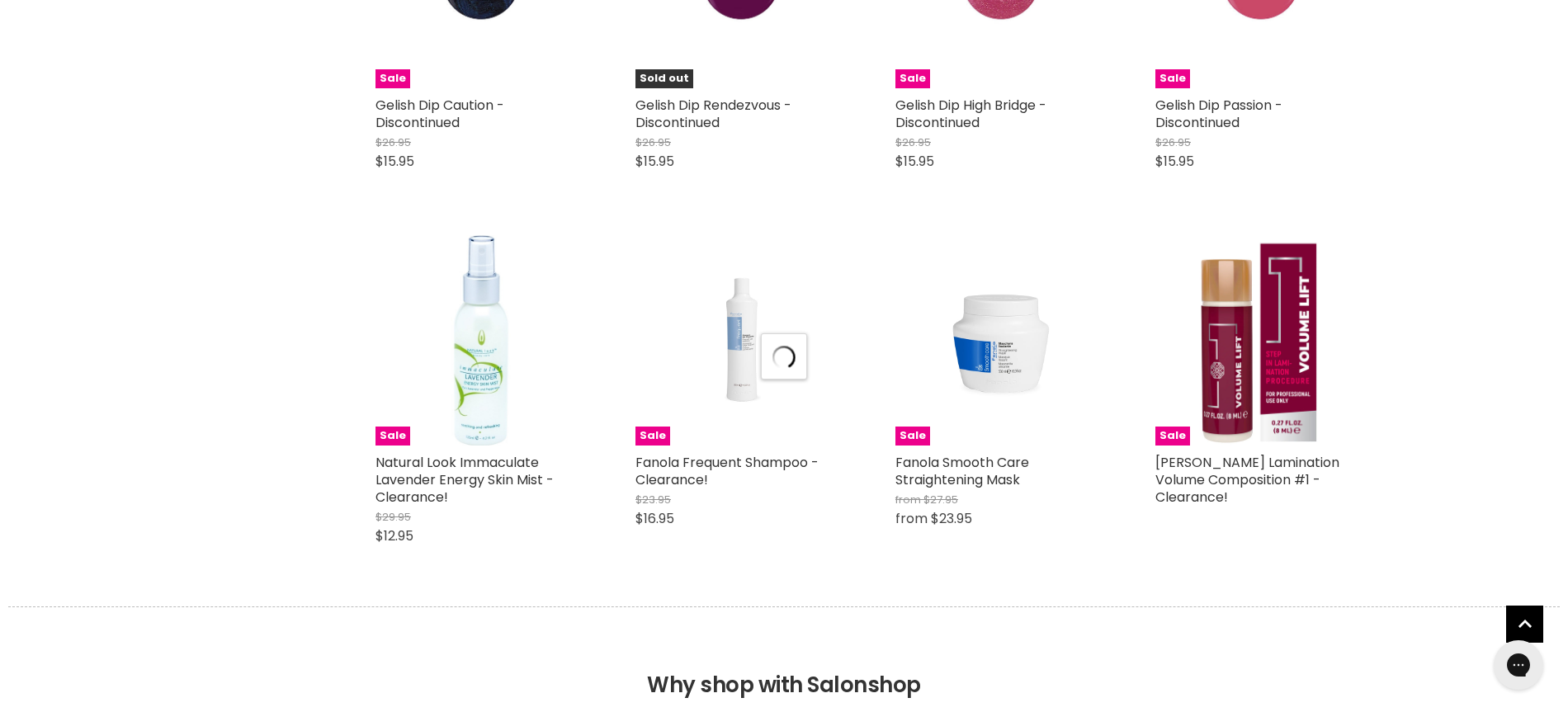
select select "created-descending"
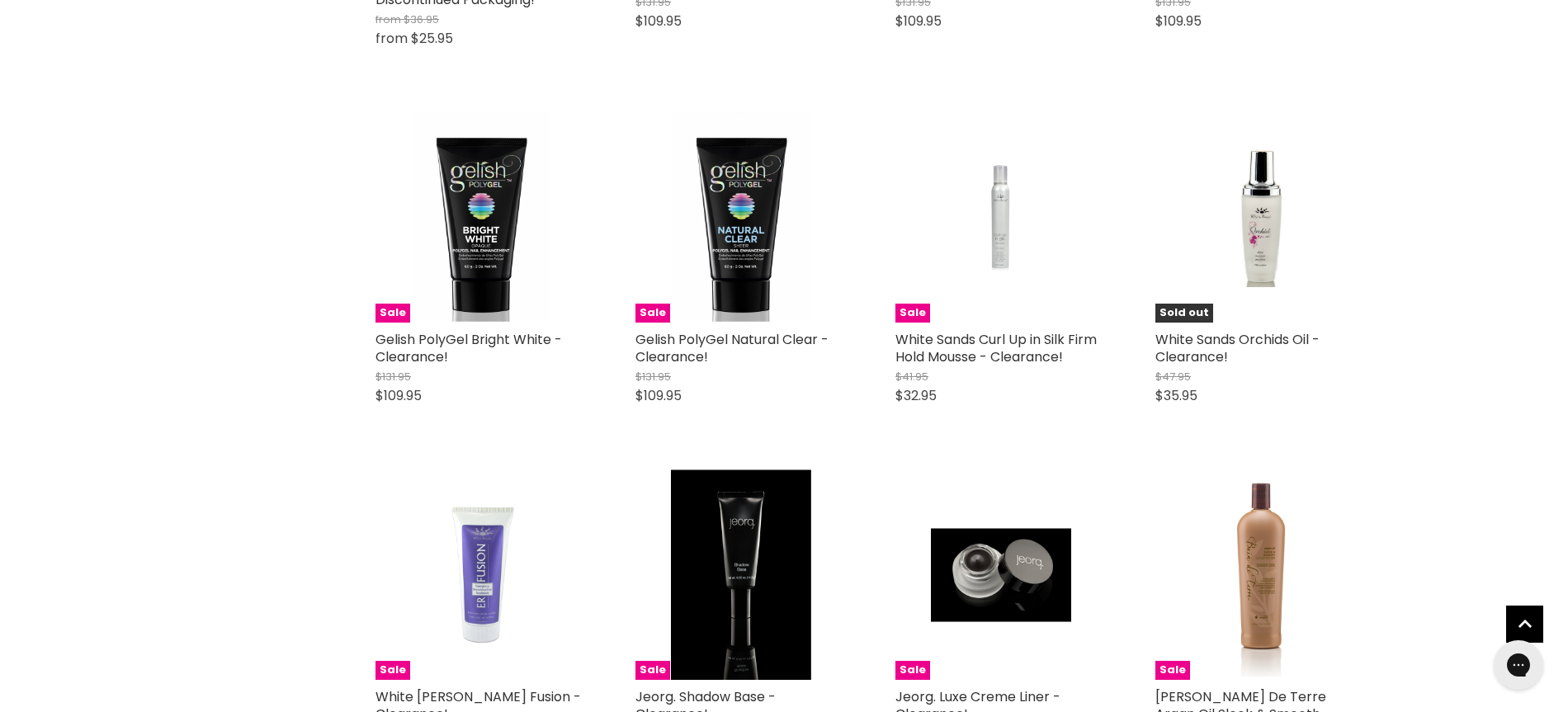
scroll to position [24428, 0]
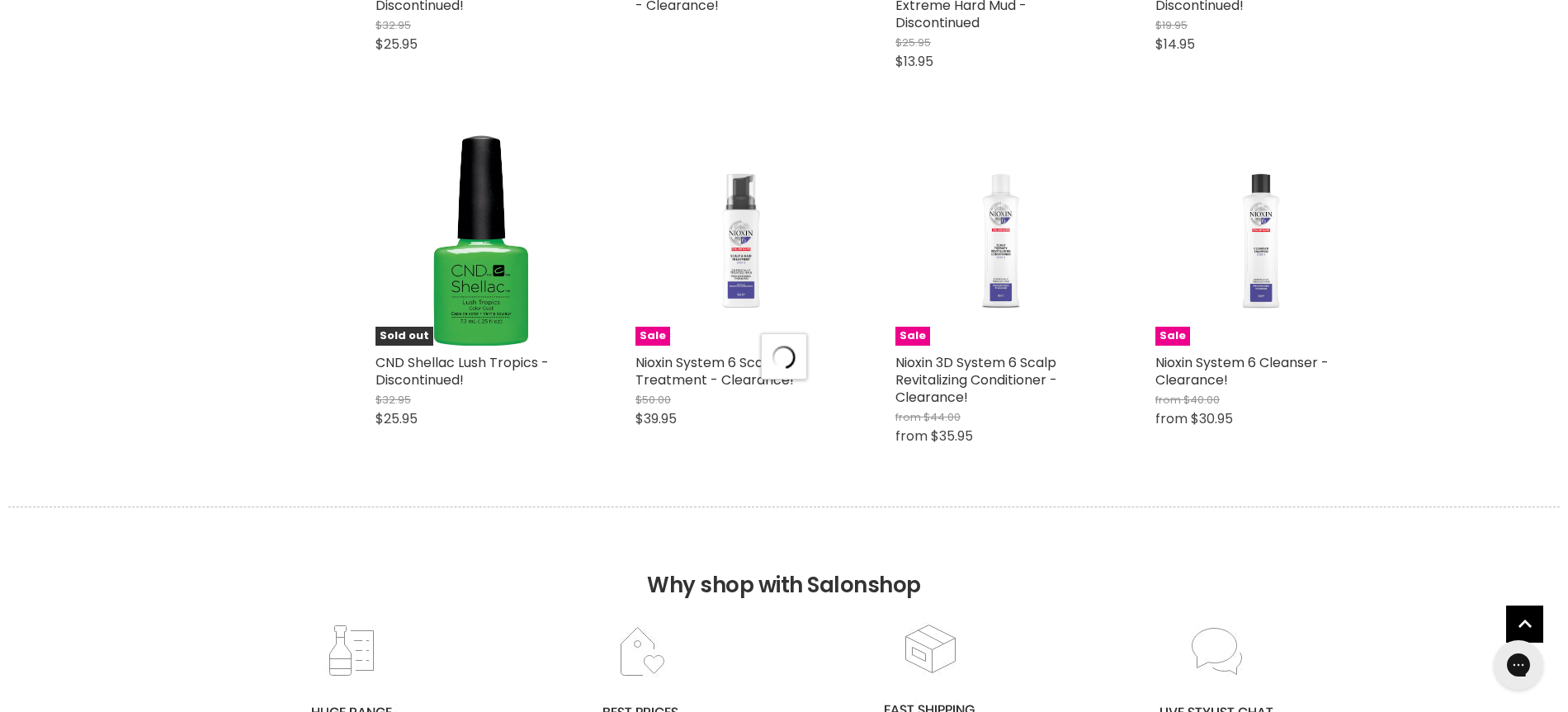
select select "created-descending"
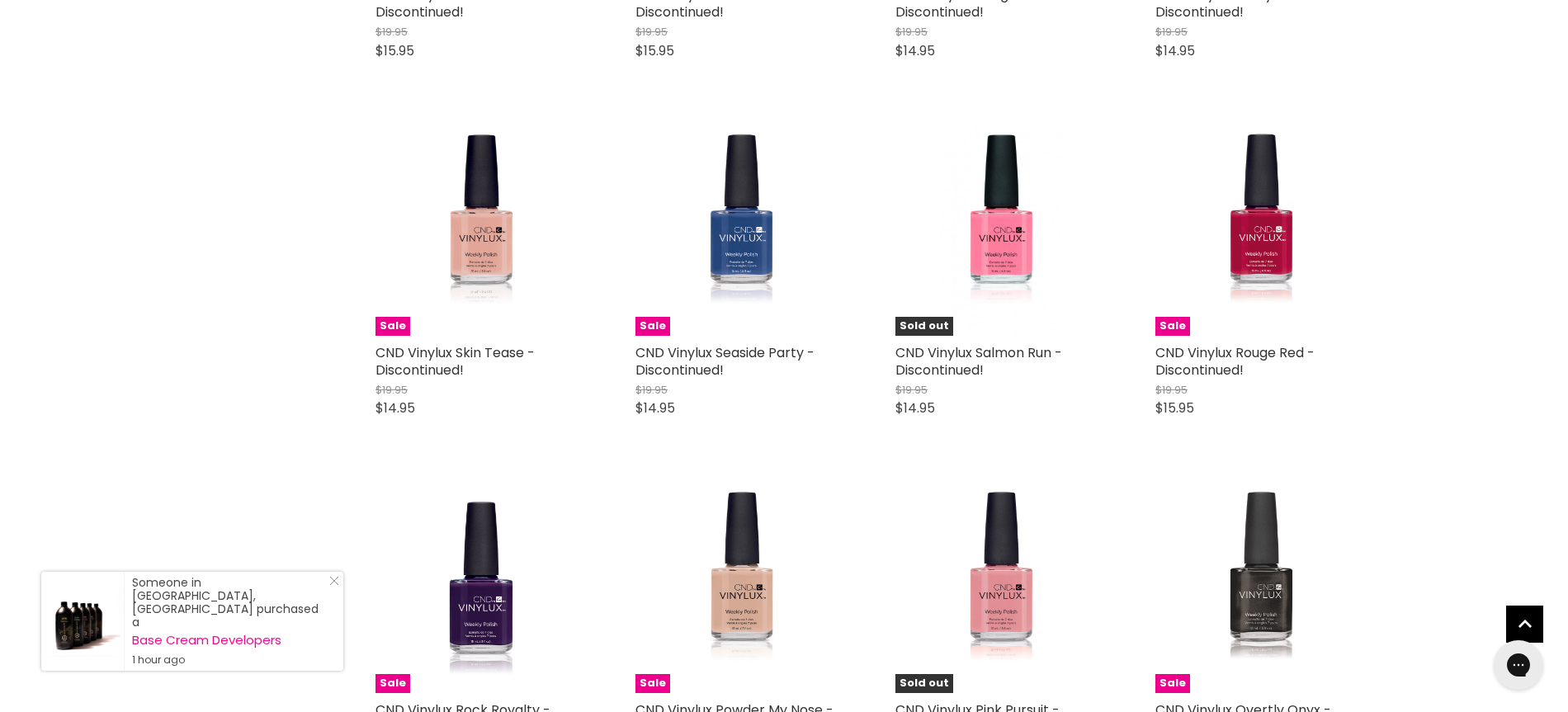
scroll to position [29664, 0]
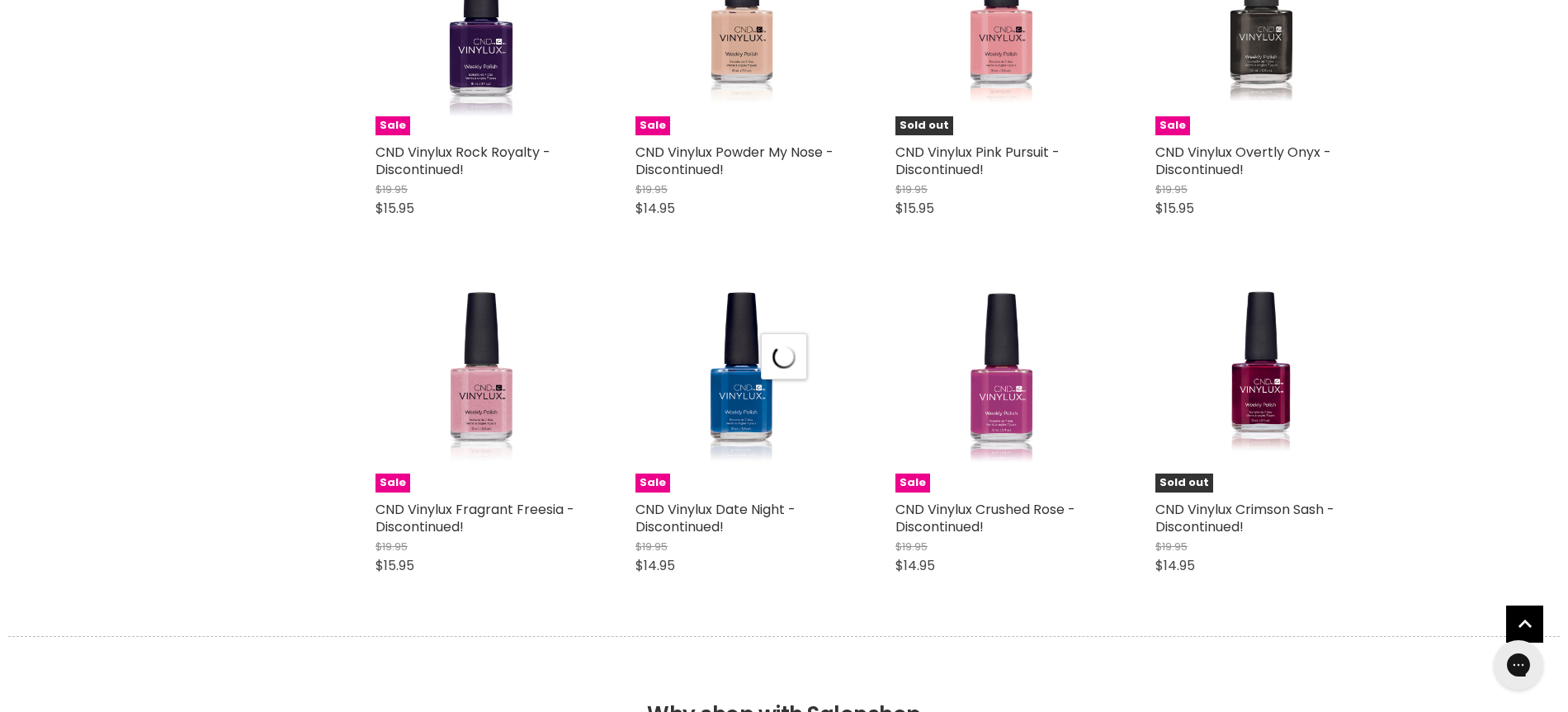
select select "created-descending"
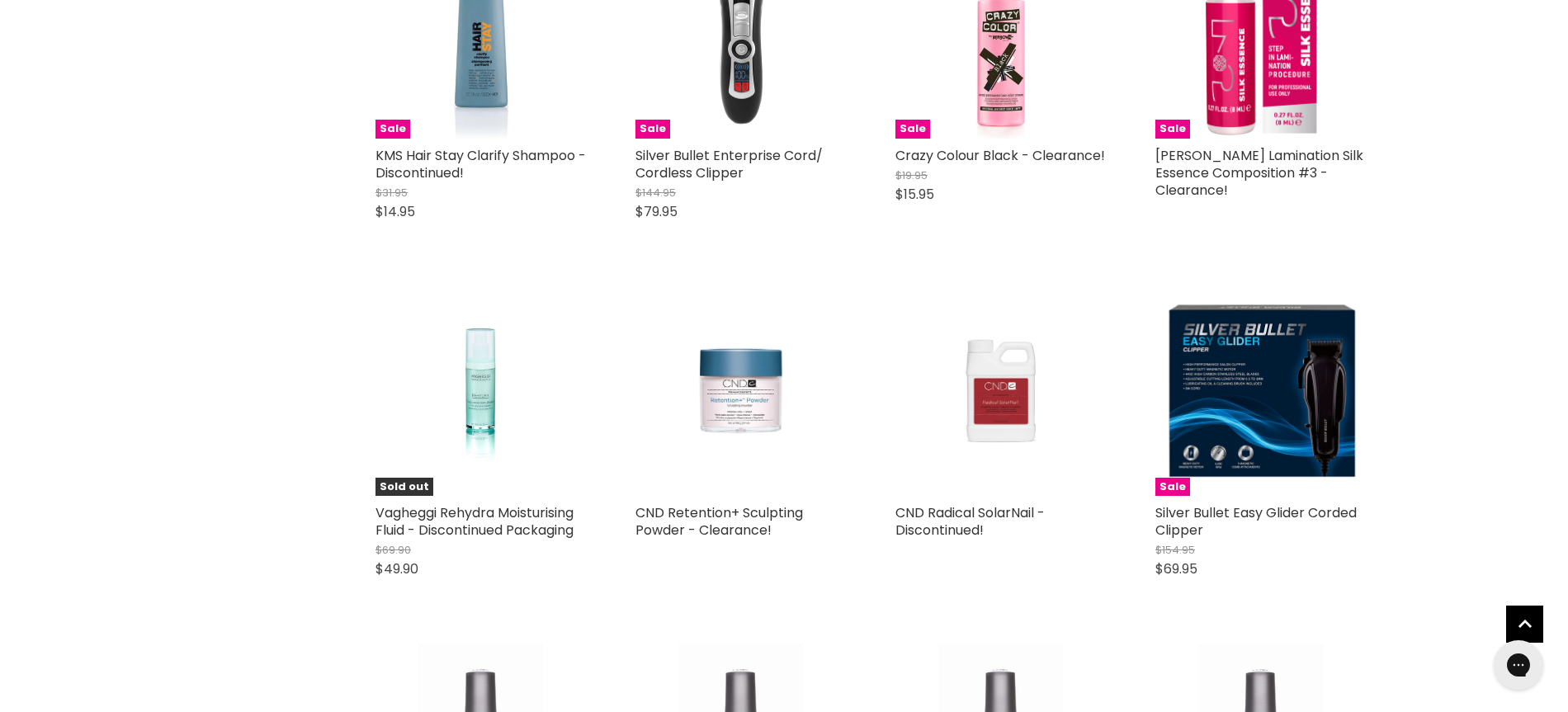
scroll to position [33832, 0]
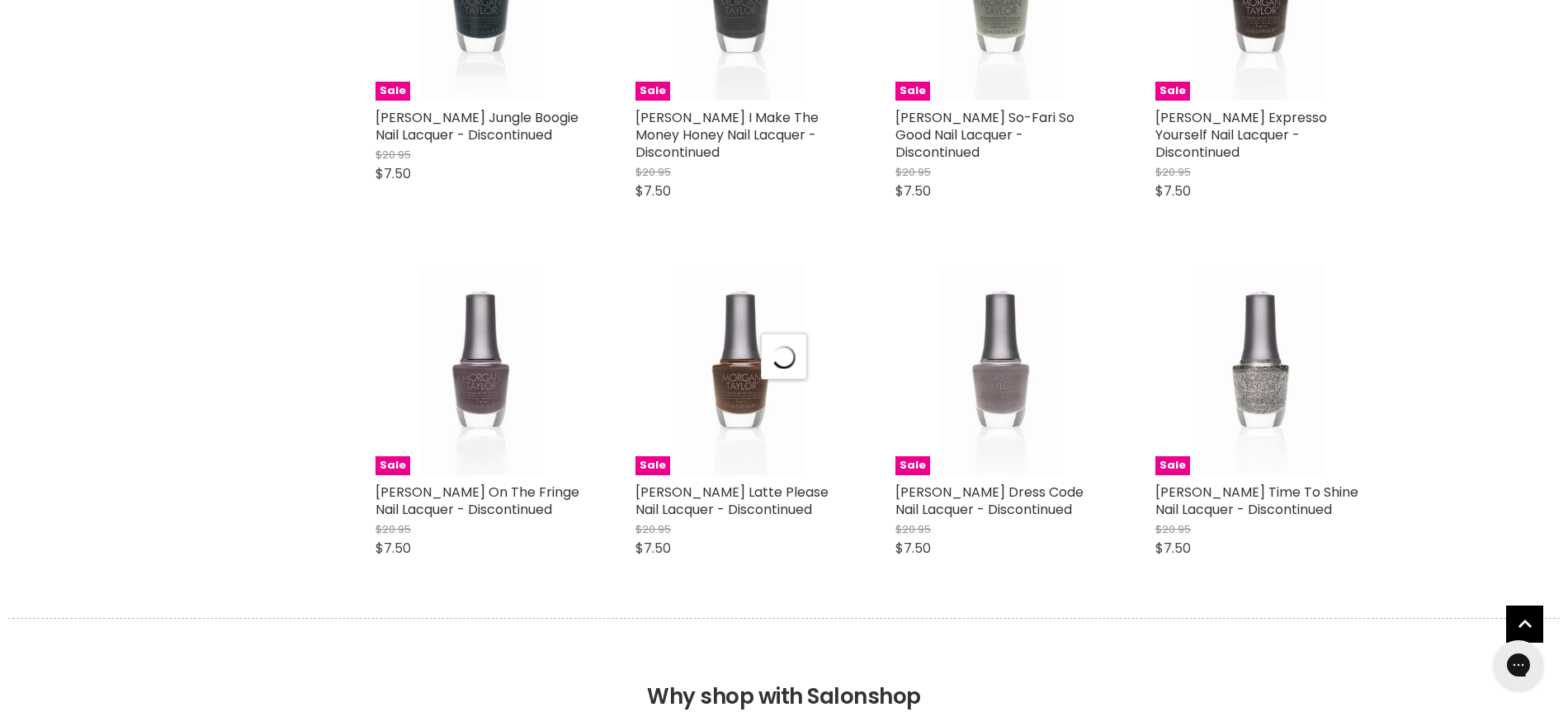
select select "created-descending"
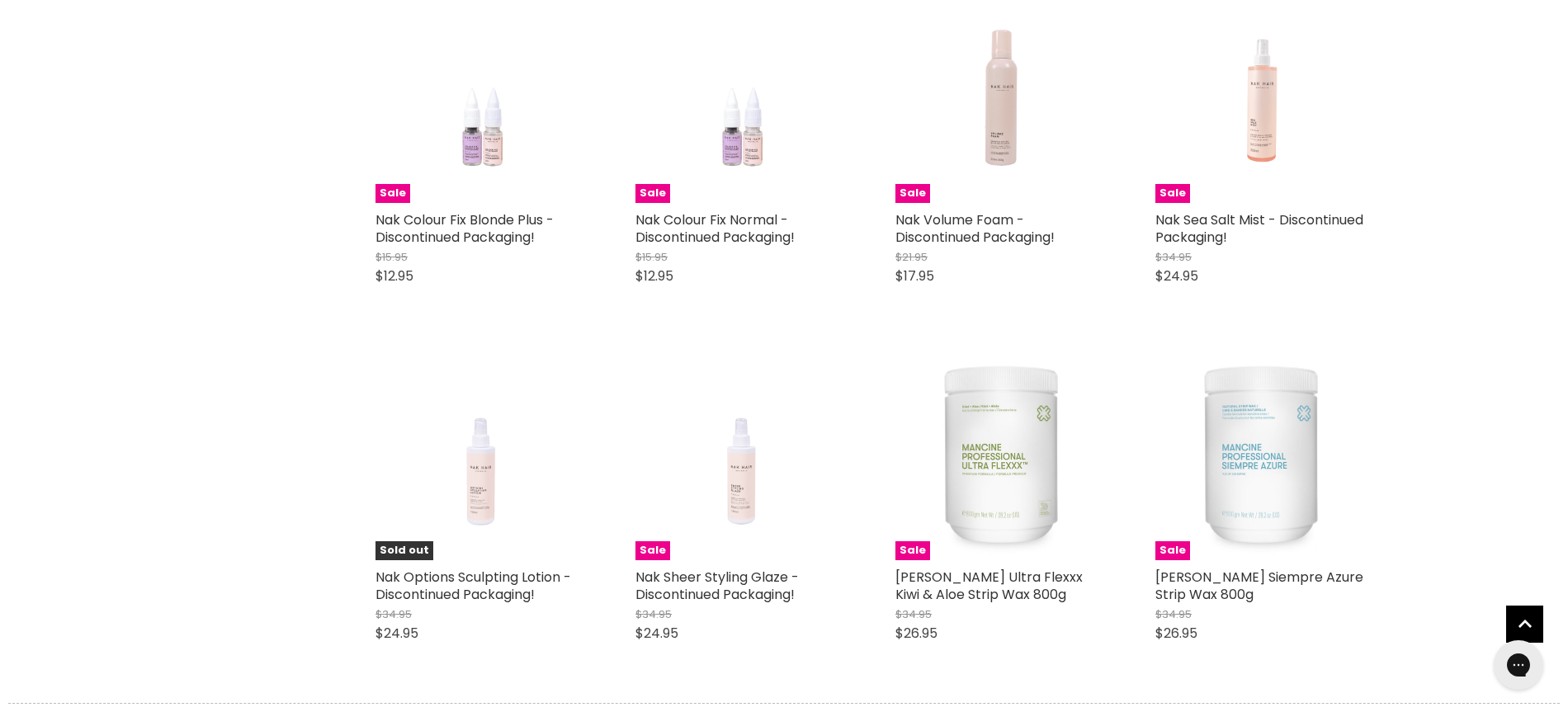
scroll to position [38945, 0]
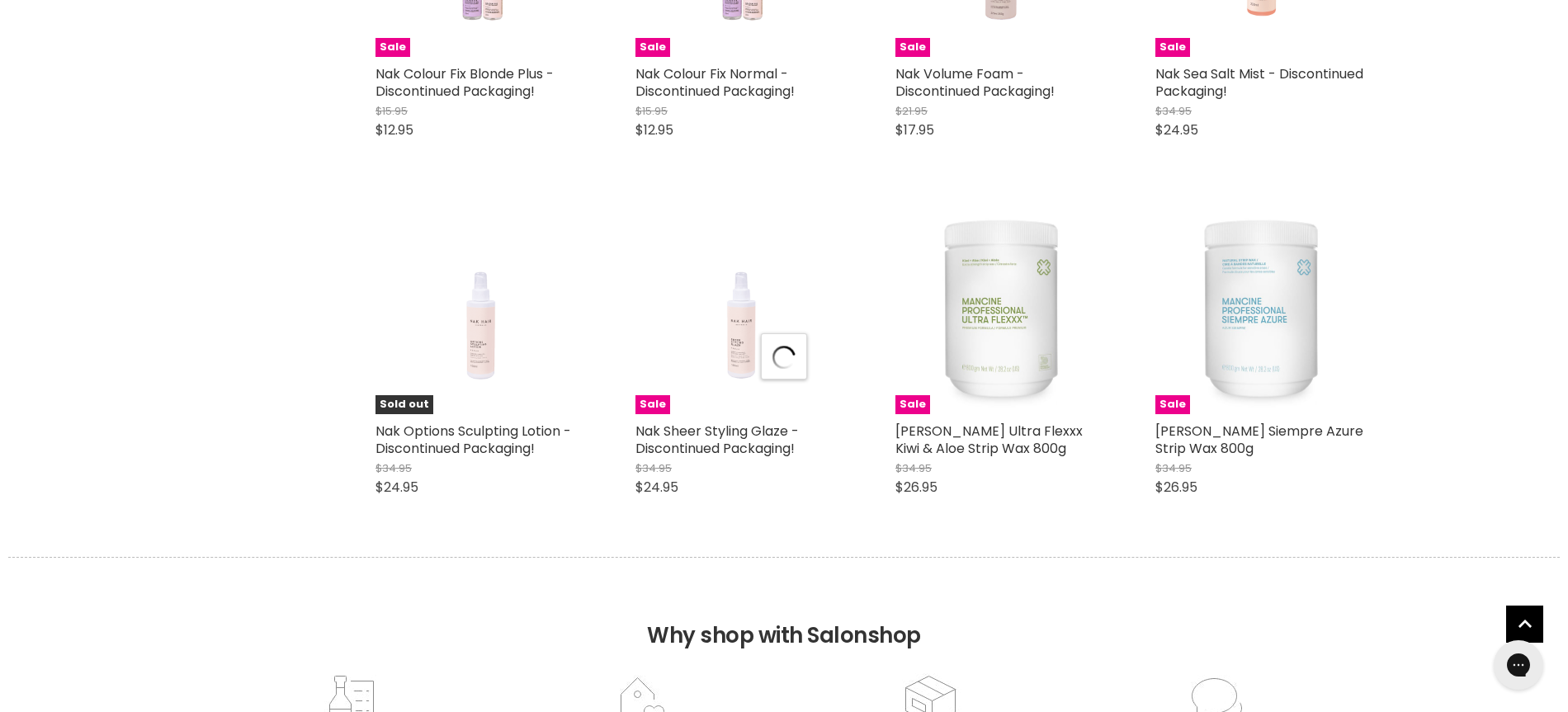
select select "created-descending"
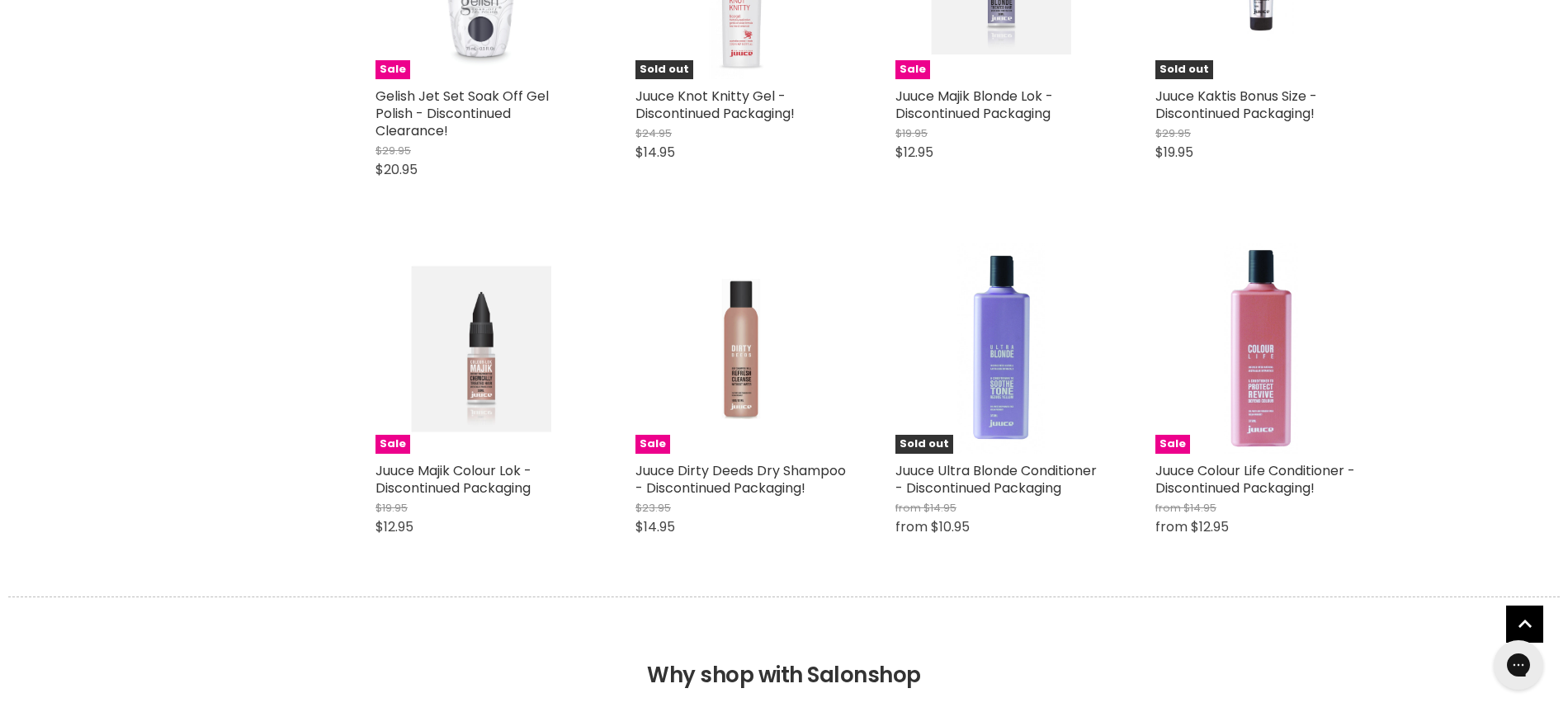
scroll to position [41251, 0]
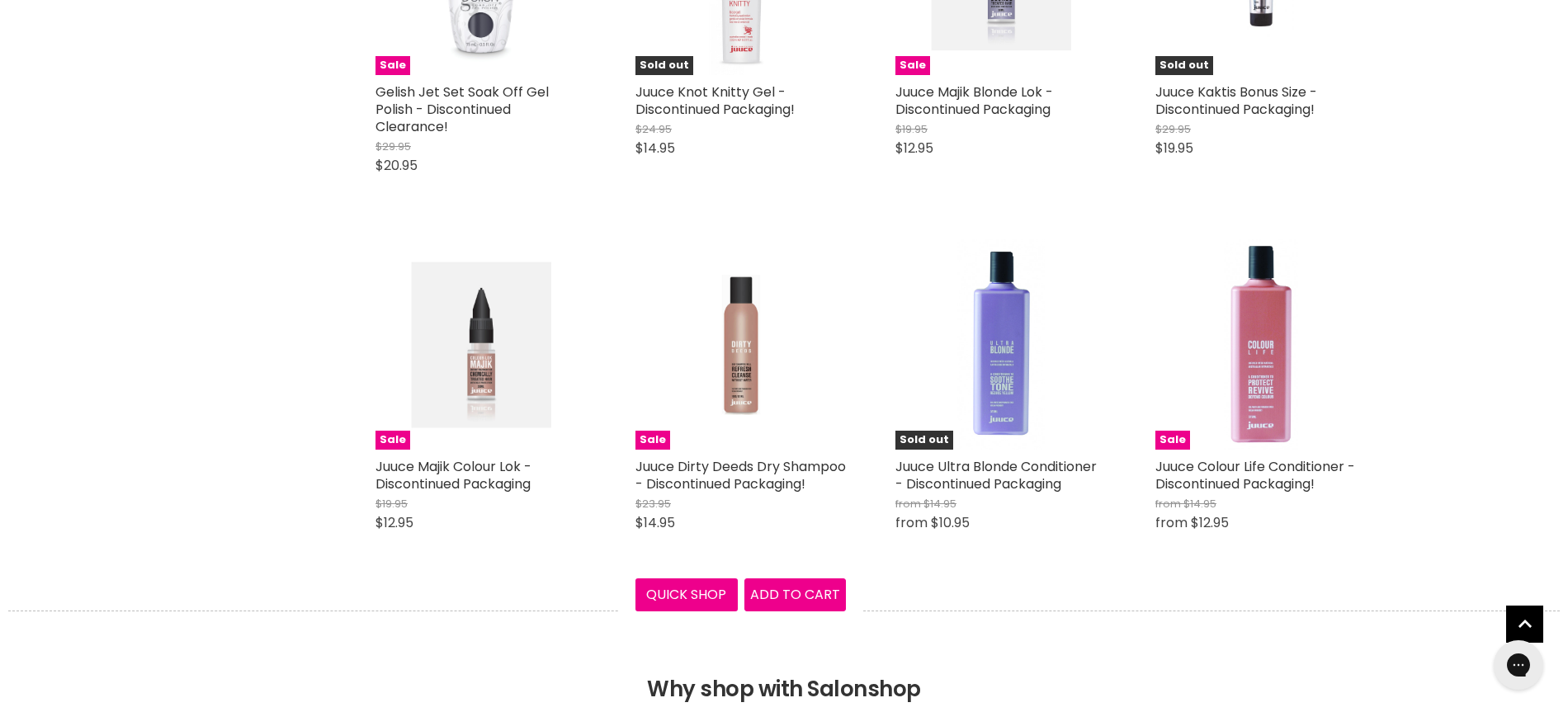
click at [670, 578] on button "Quick shop" at bounding box center [686, 595] width 103 height 33
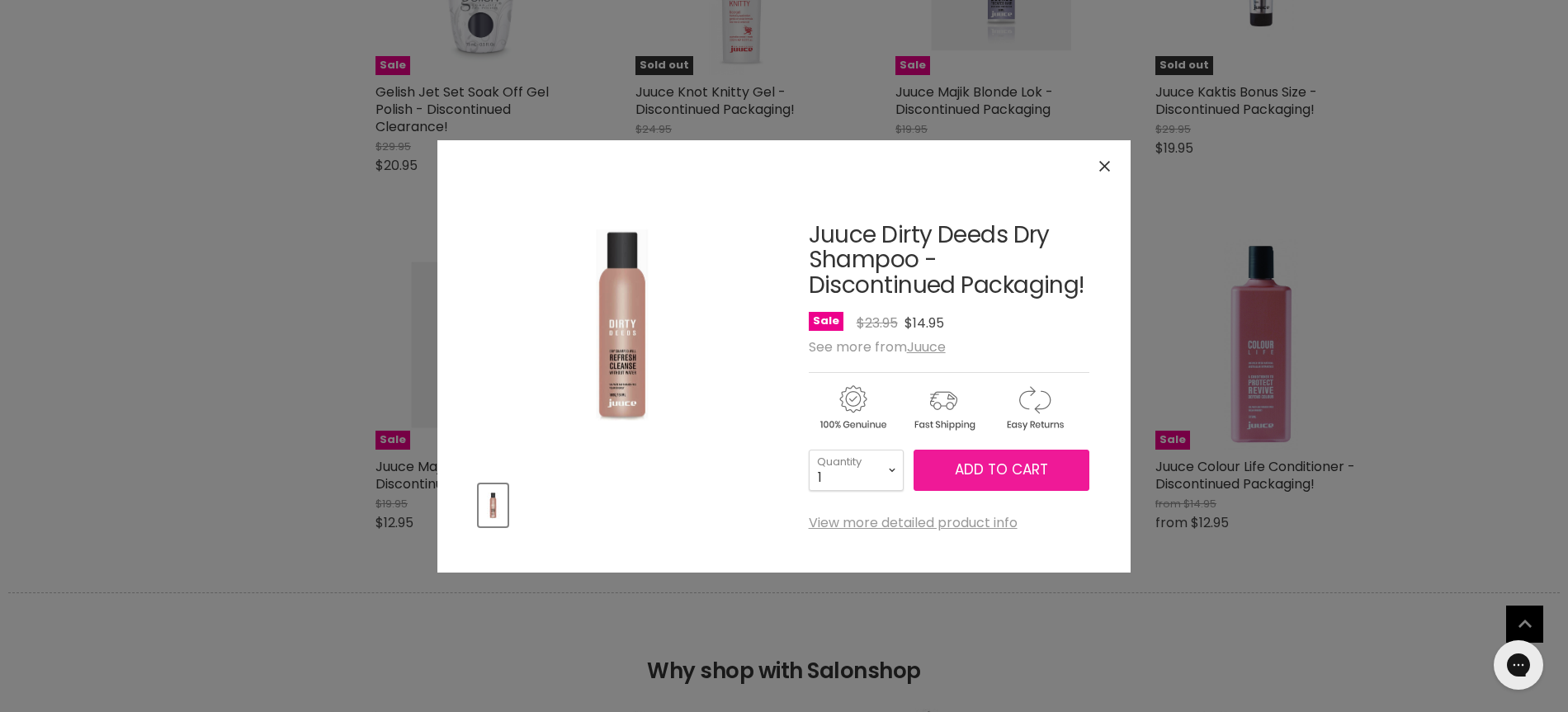
click at [993, 467] on span "Add to cart" at bounding box center [1002, 470] width 94 height 20
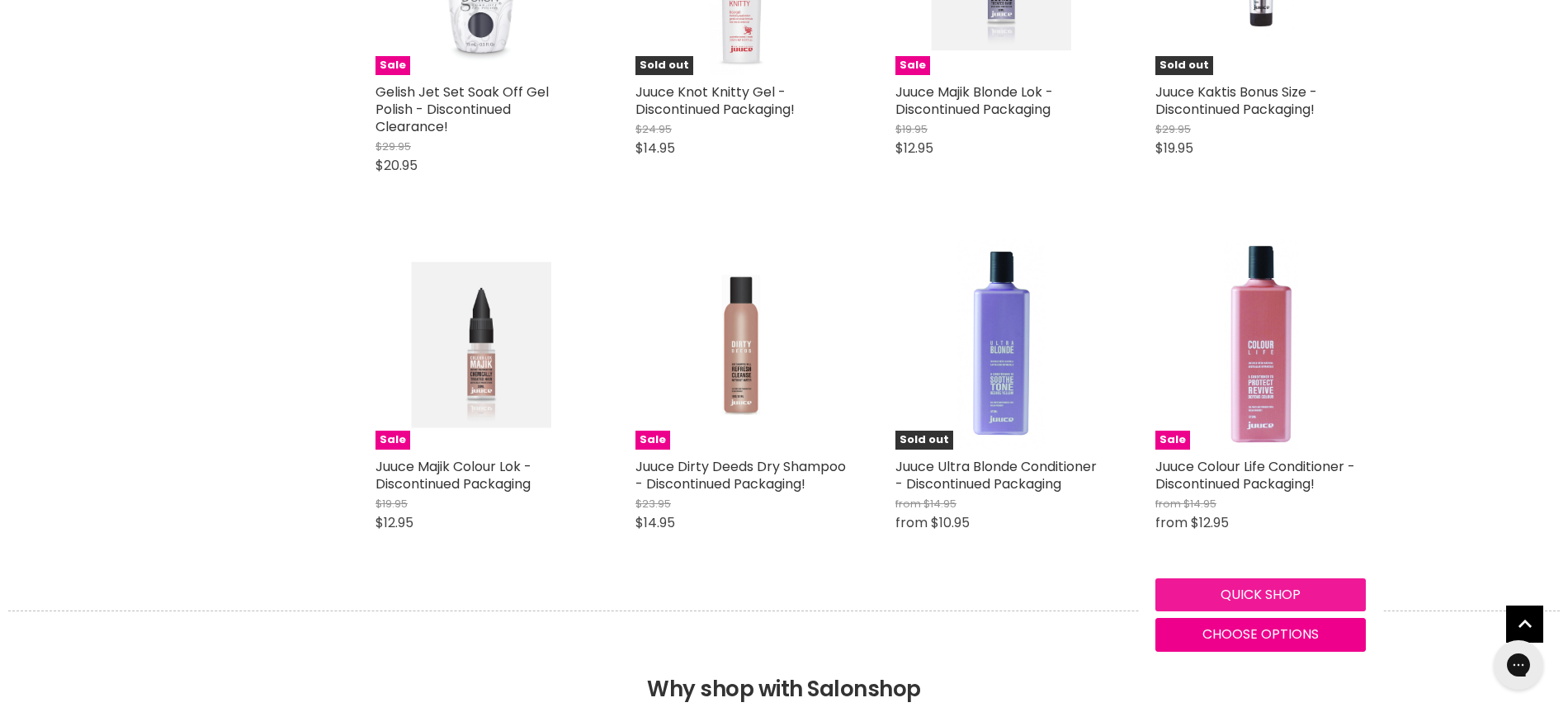
click at [1260, 578] on button "Quick shop" at bounding box center [1261, 595] width 210 height 33
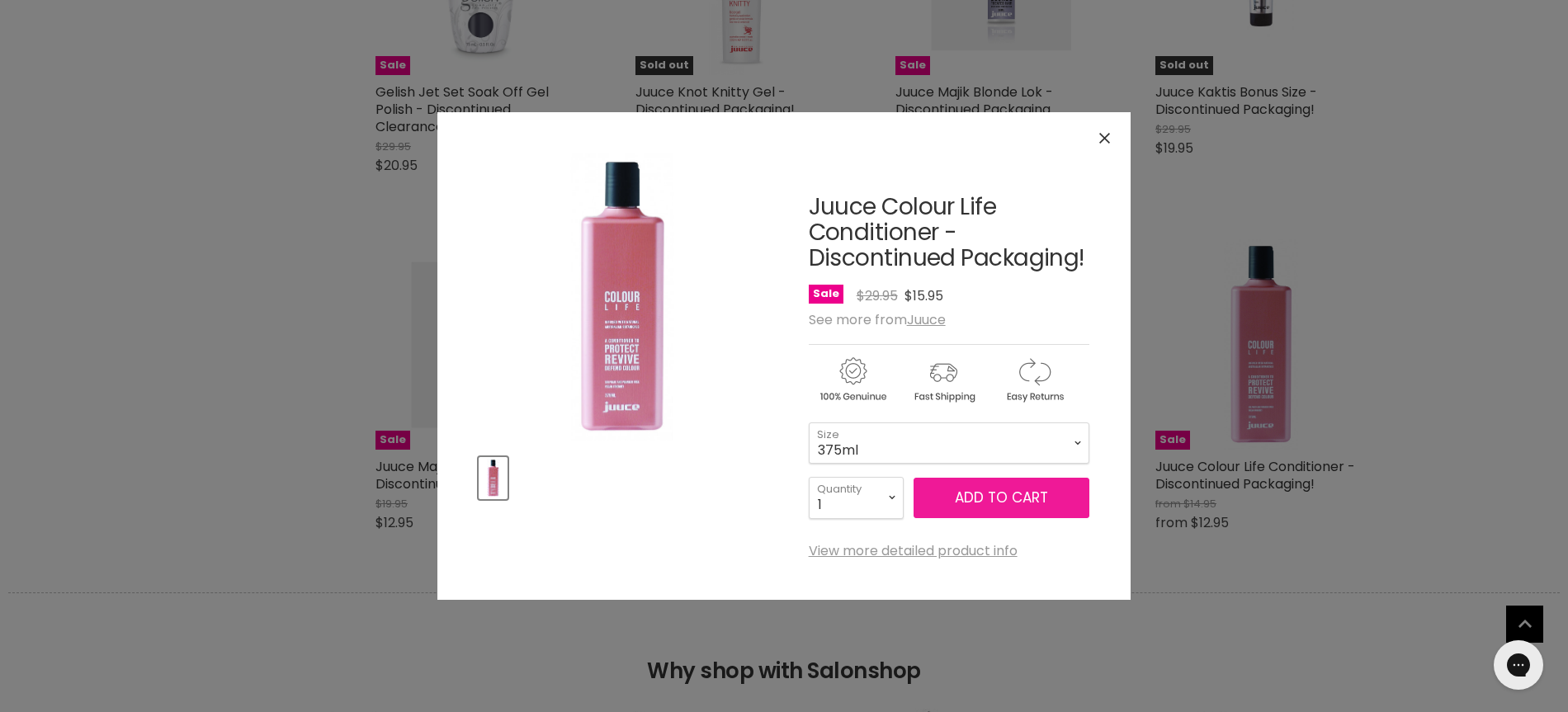
click at [1010, 492] on span "Add to cart" at bounding box center [1002, 497] width 94 height 20
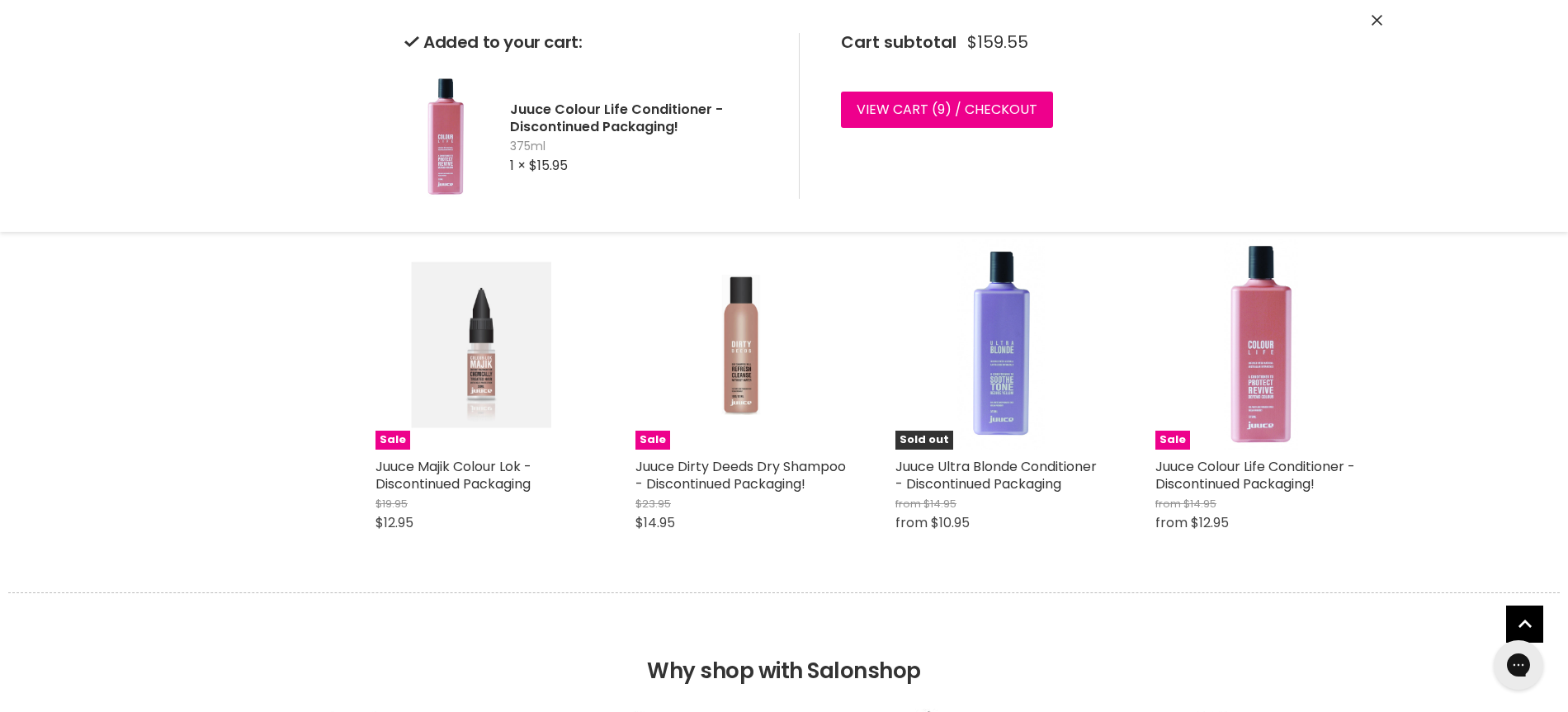
click at [1360, 593] on h2 "Why shop with Salonshop" at bounding box center [784, 650] width 1552 height 116
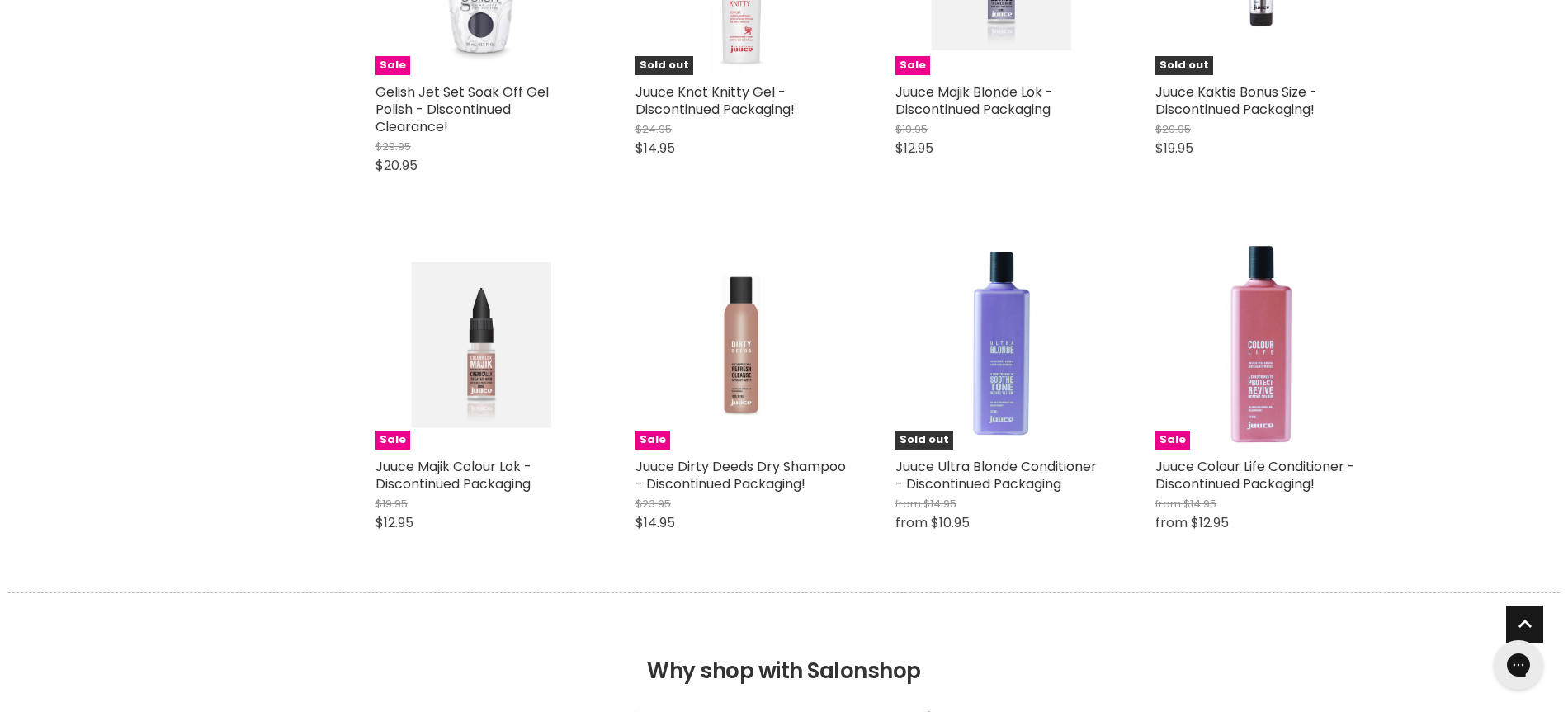
click at [1524, 622] on span "Back to top" at bounding box center [1525, 627] width 37 height 43
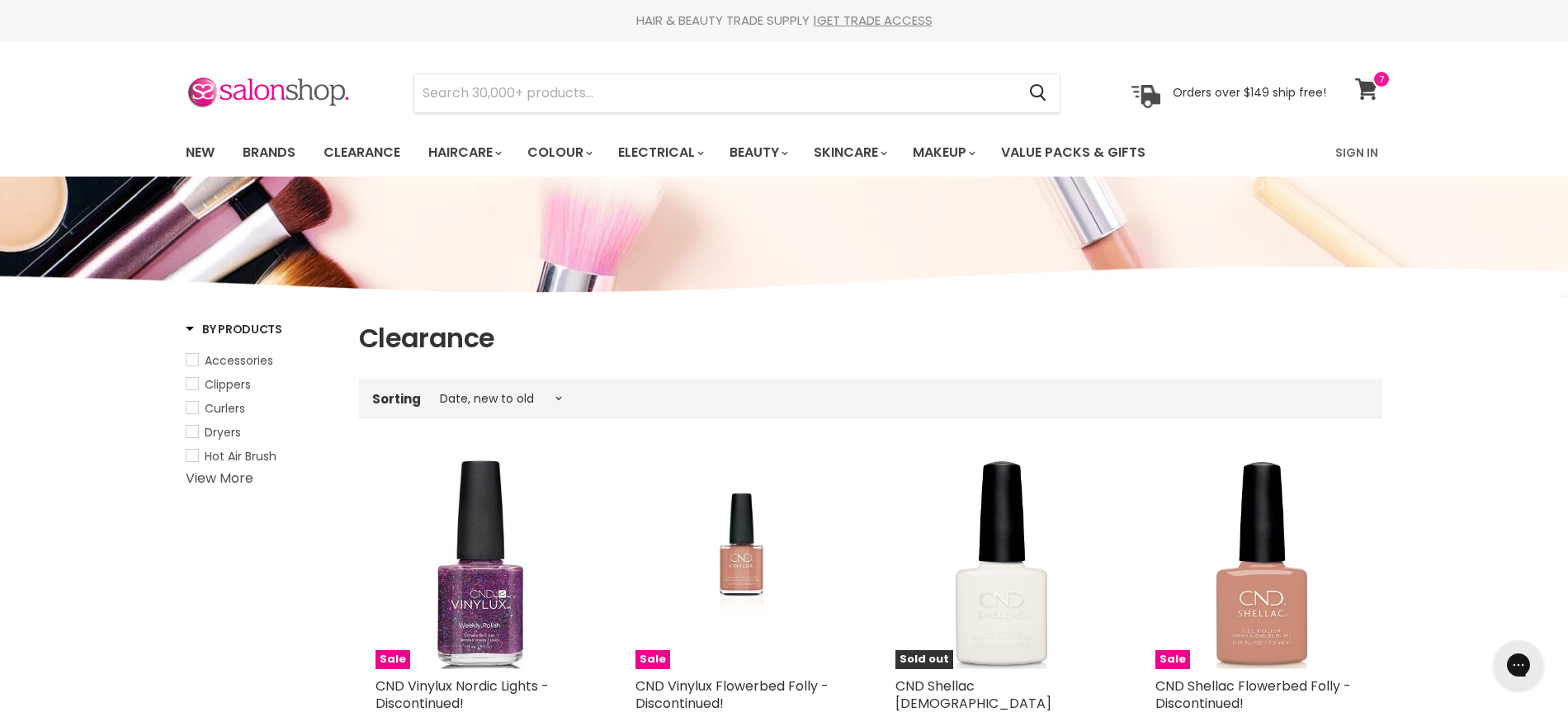
click at [1370, 81] on icon at bounding box center [1366, 89] width 23 height 22
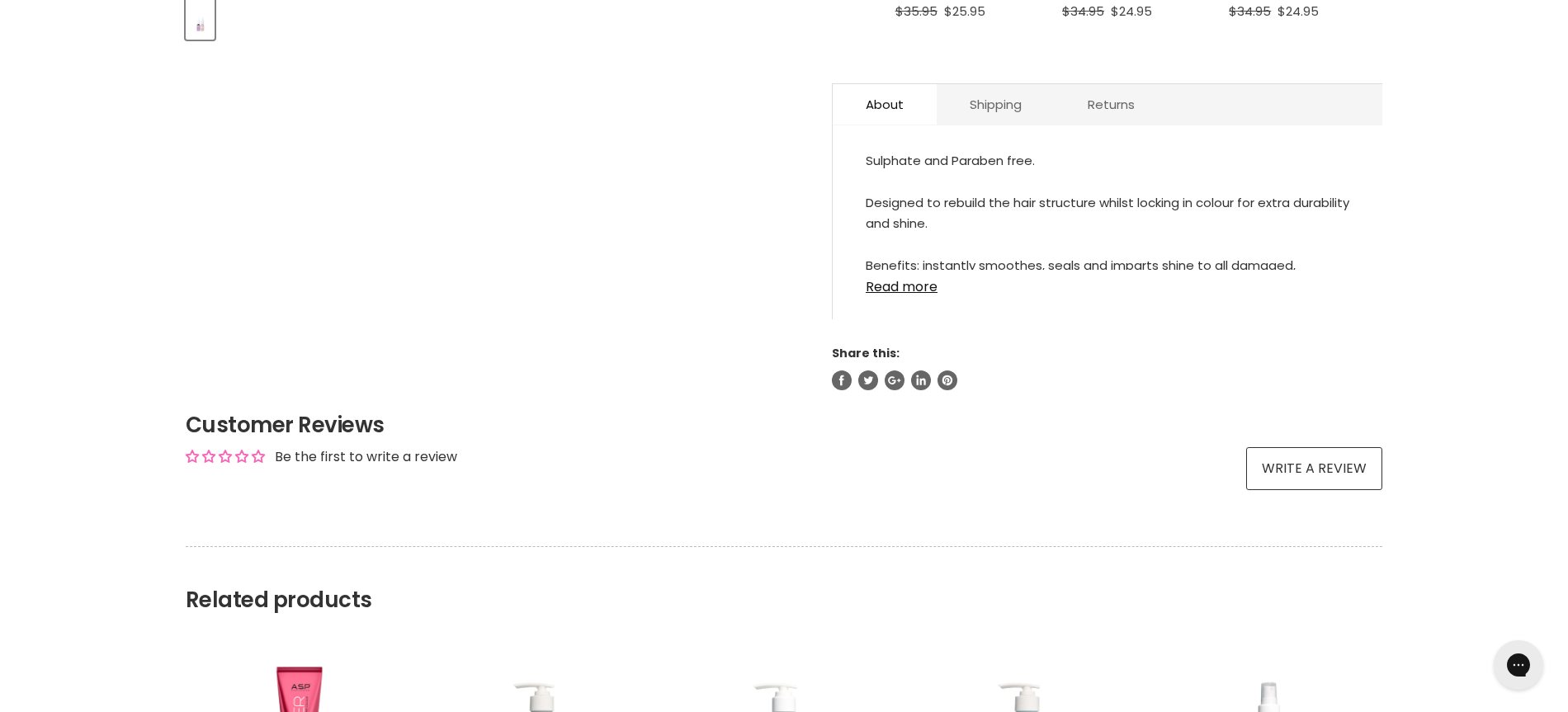
scroll to position [831, 0]
click at [893, 292] on link "Read more" at bounding box center [1107, 285] width 483 height 25
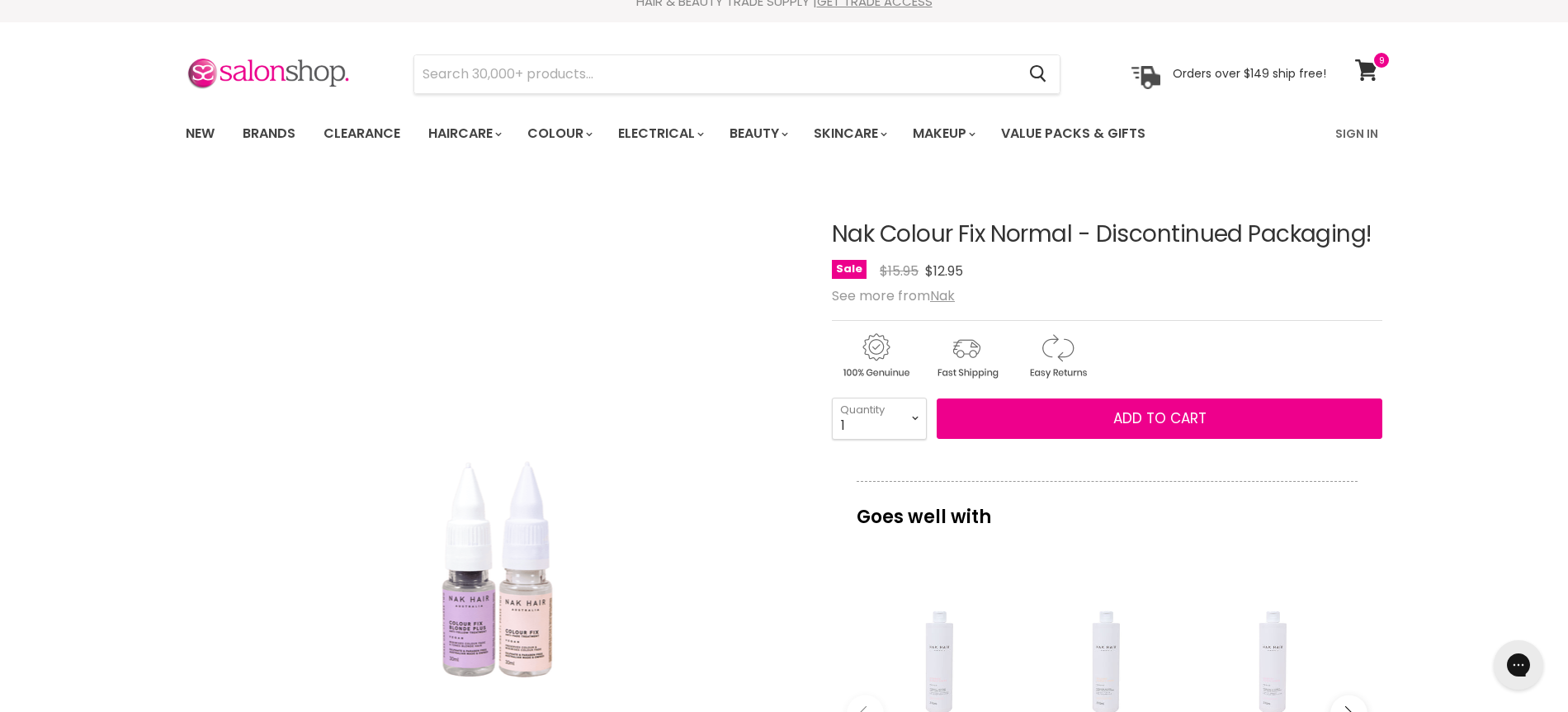
scroll to position [0, 0]
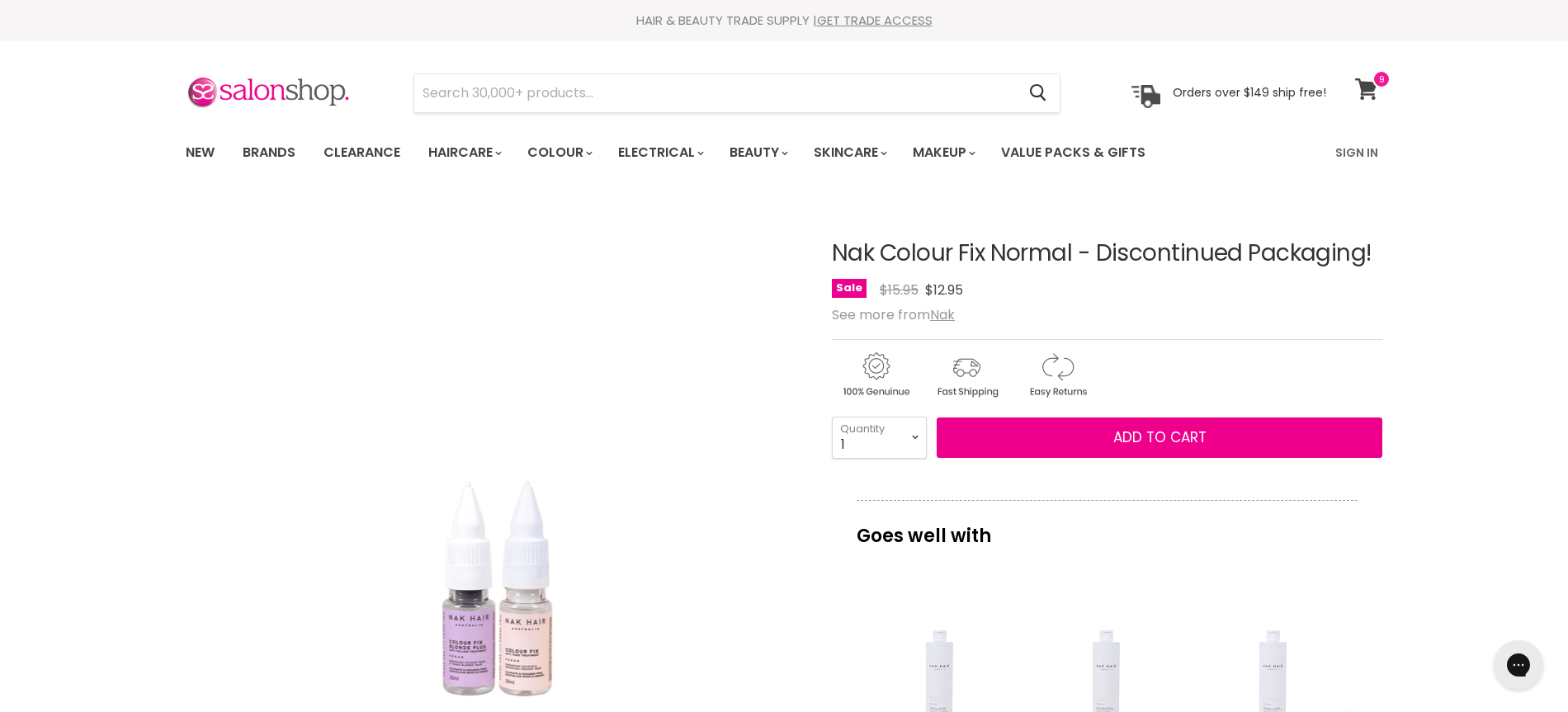
click at [1370, 85] on icon at bounding box center [1366, 89] width 23 height 22
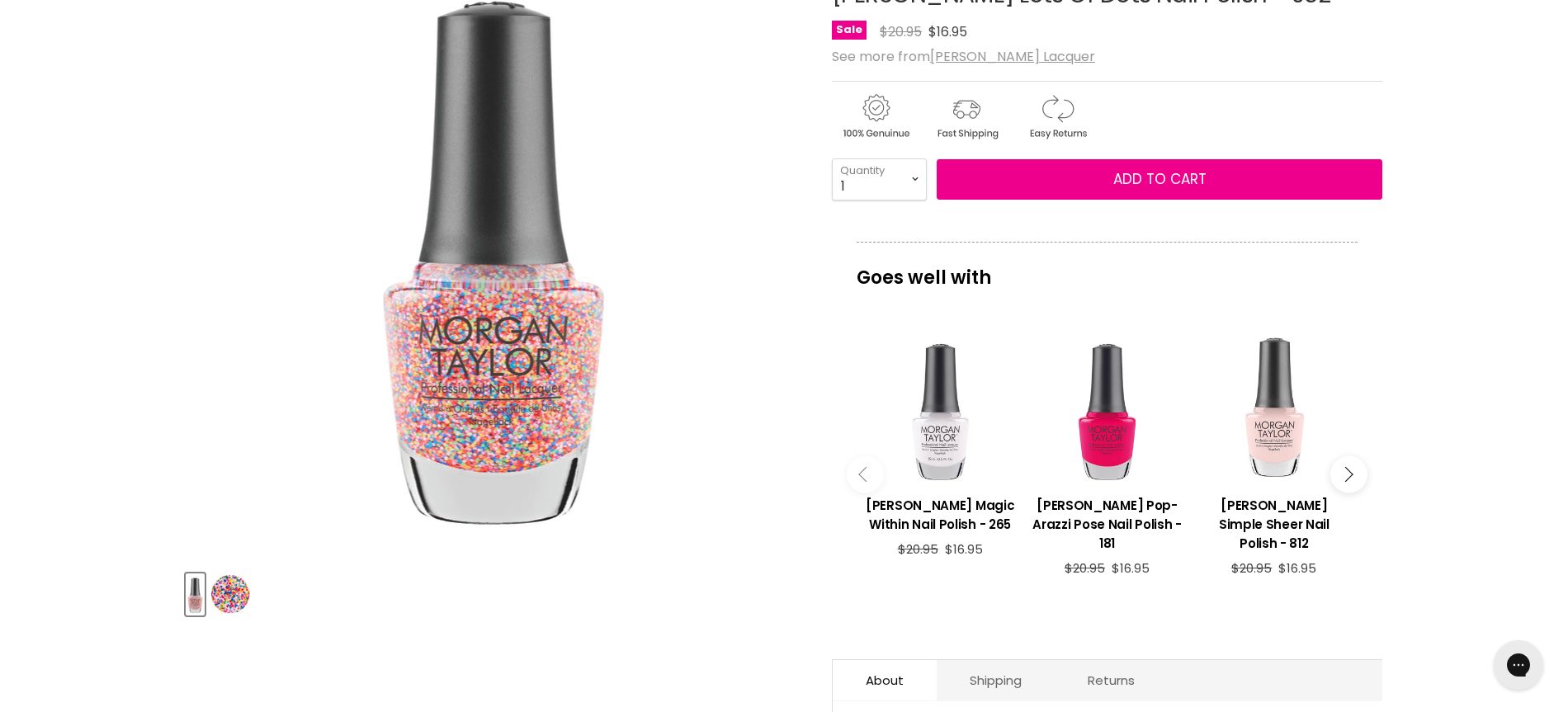
click at [232, 601] on img "Product thumbnails" at bounding box center [230, 594] width 38 height 38
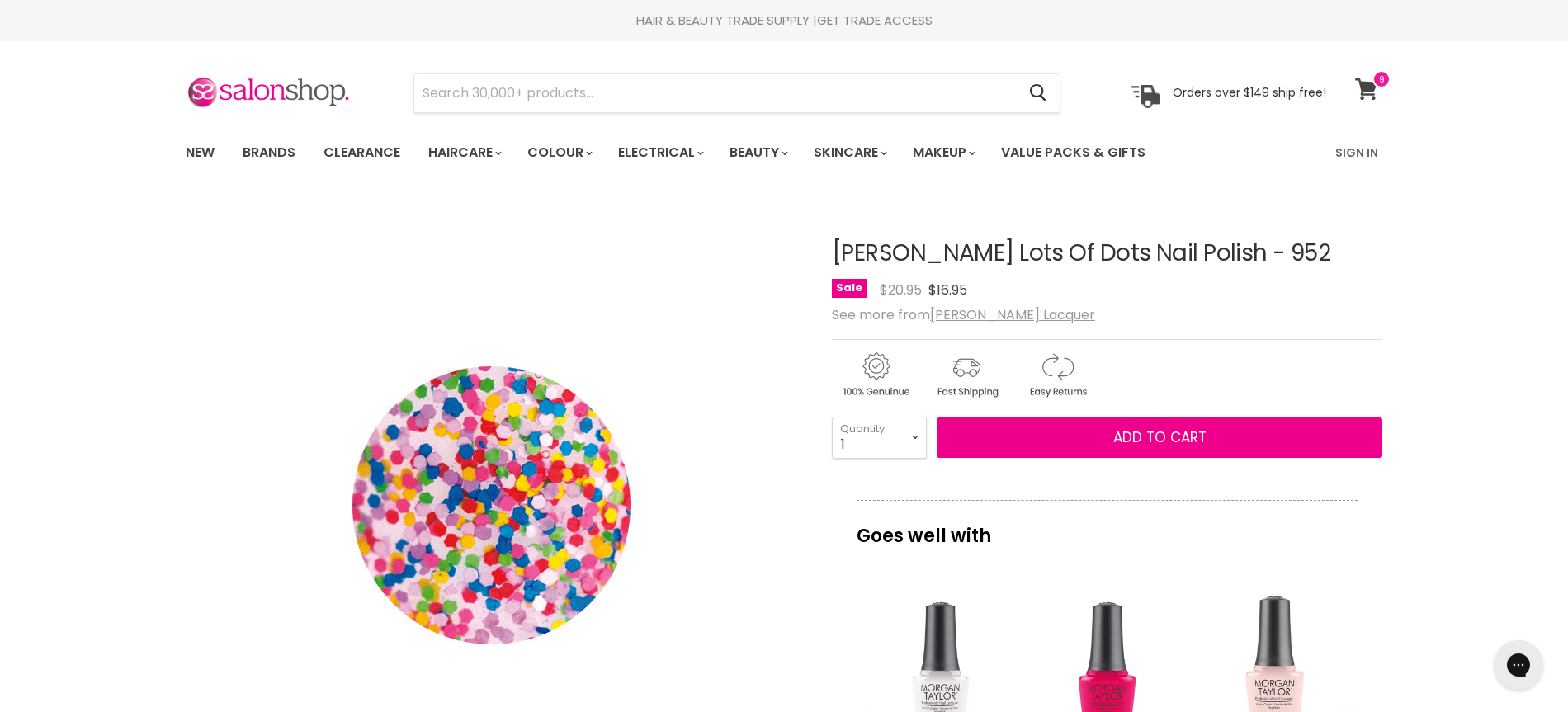
click at [1368, 89] on icon at bounding box center [1366, 89] width 23 height 22
